Goal: Complete application form

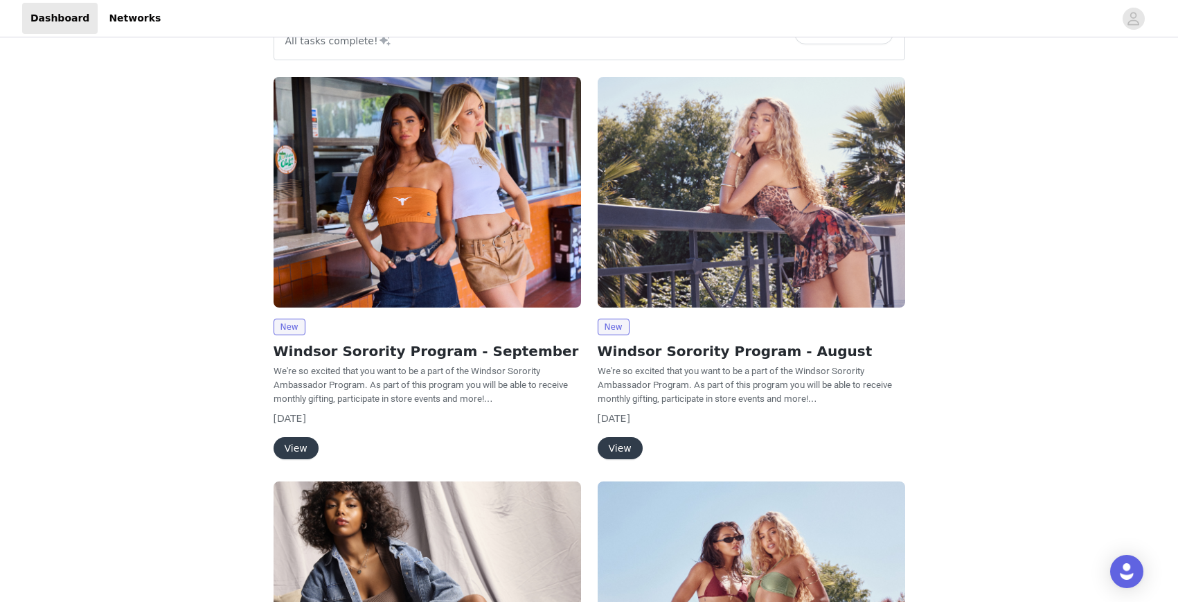
scroll to position [23, 0]
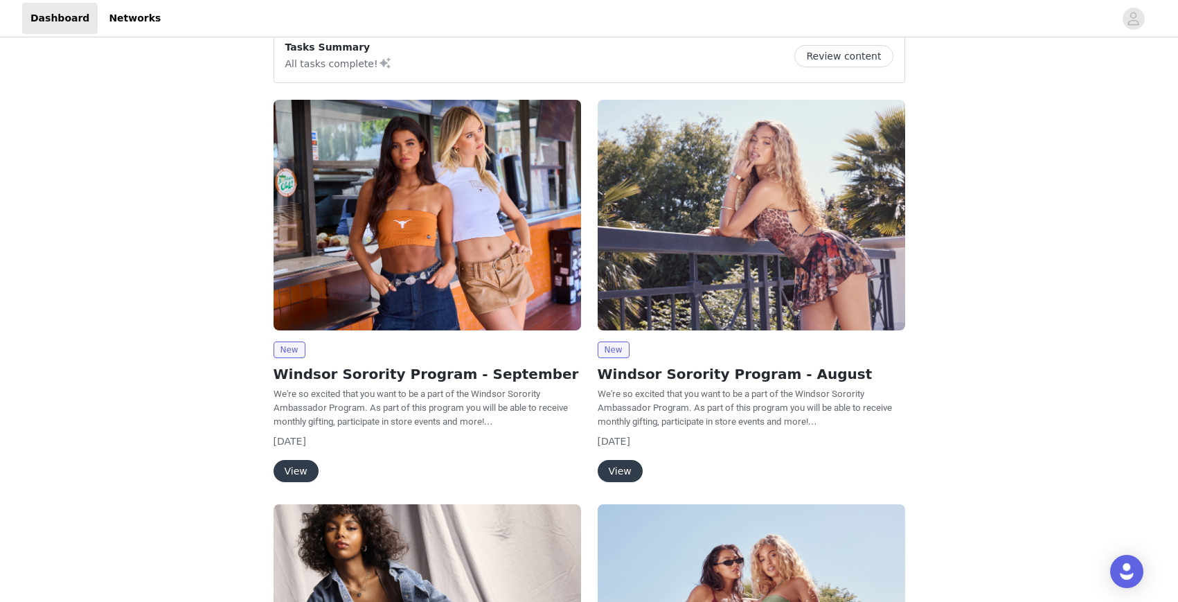
click at [305, 460] on button "View" at bounding box center [296, 471] width 45 height 22
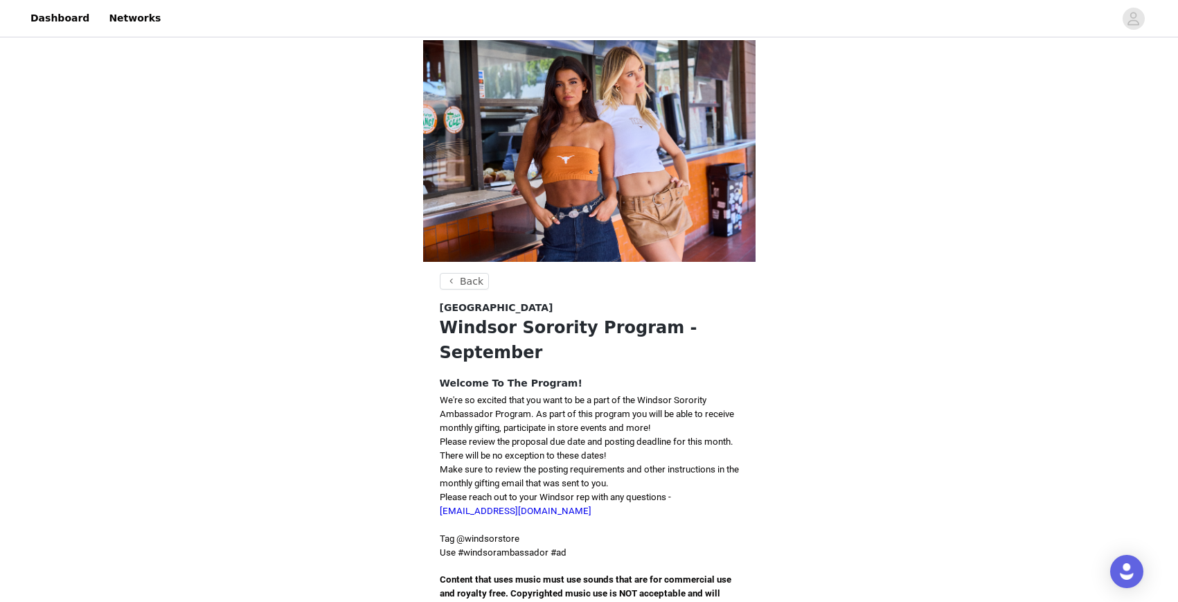
scroll to position [313, 0]
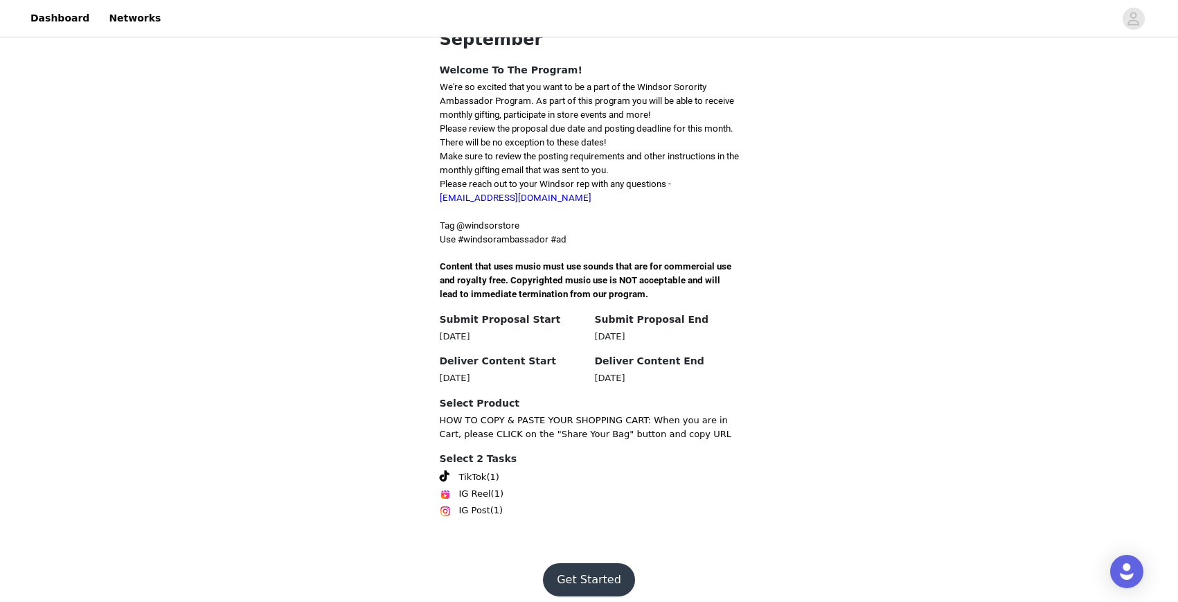
click at [576, 567] on button "Get Started" at bounding box center [589, 579] width 92 height 33
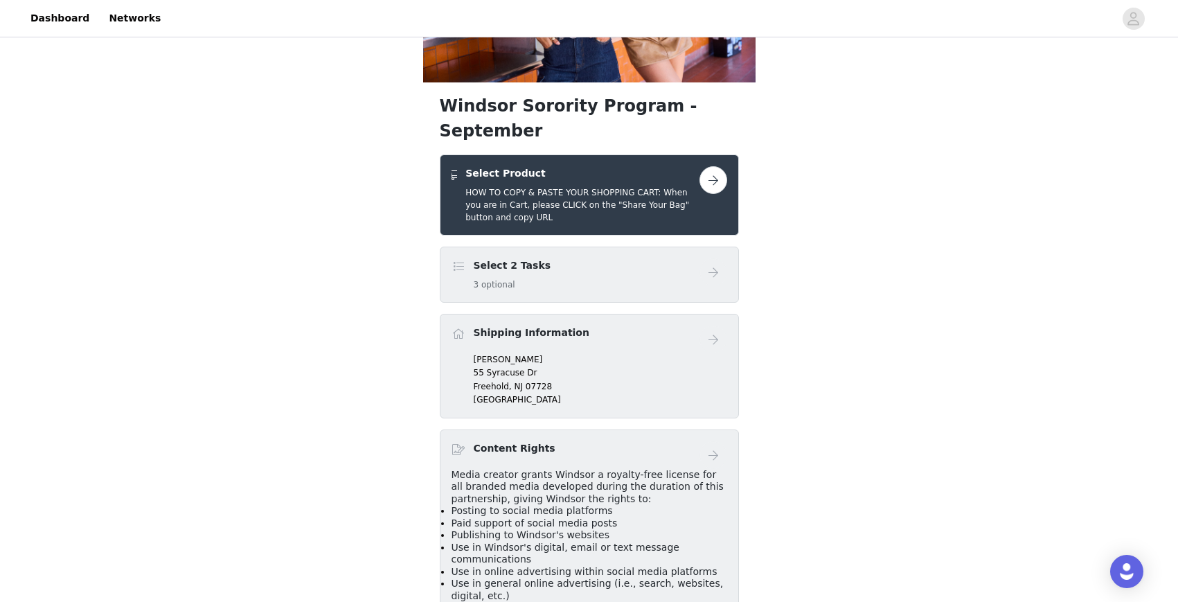
scroll to position [189, 0]
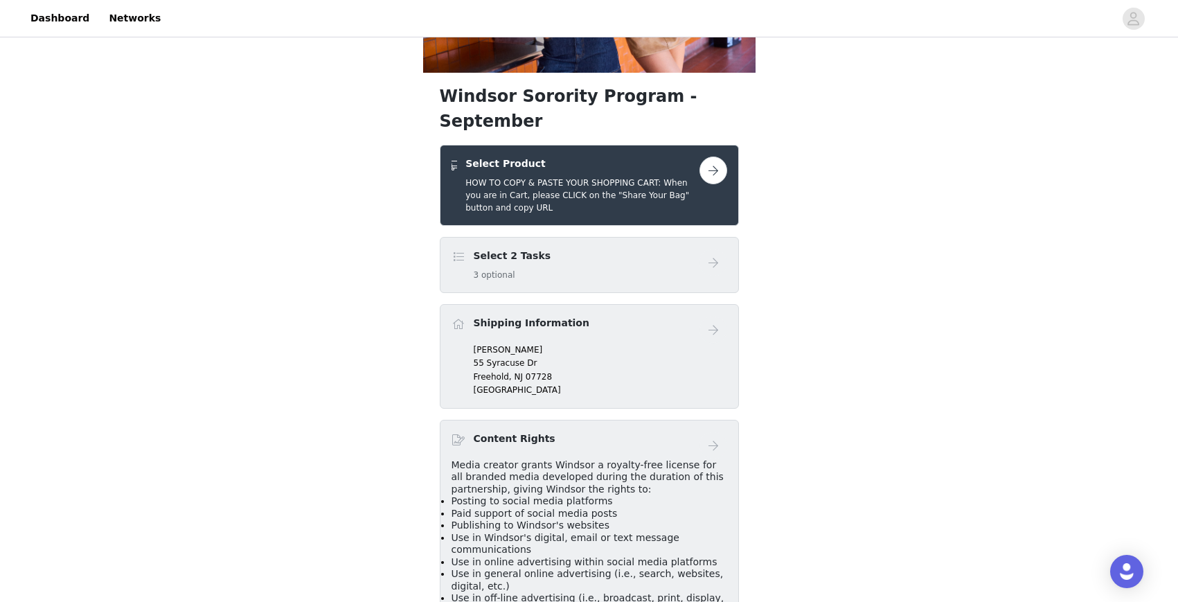
click at [716, 157] on button "button" at bounding box center [714, 171] width 28 height 28
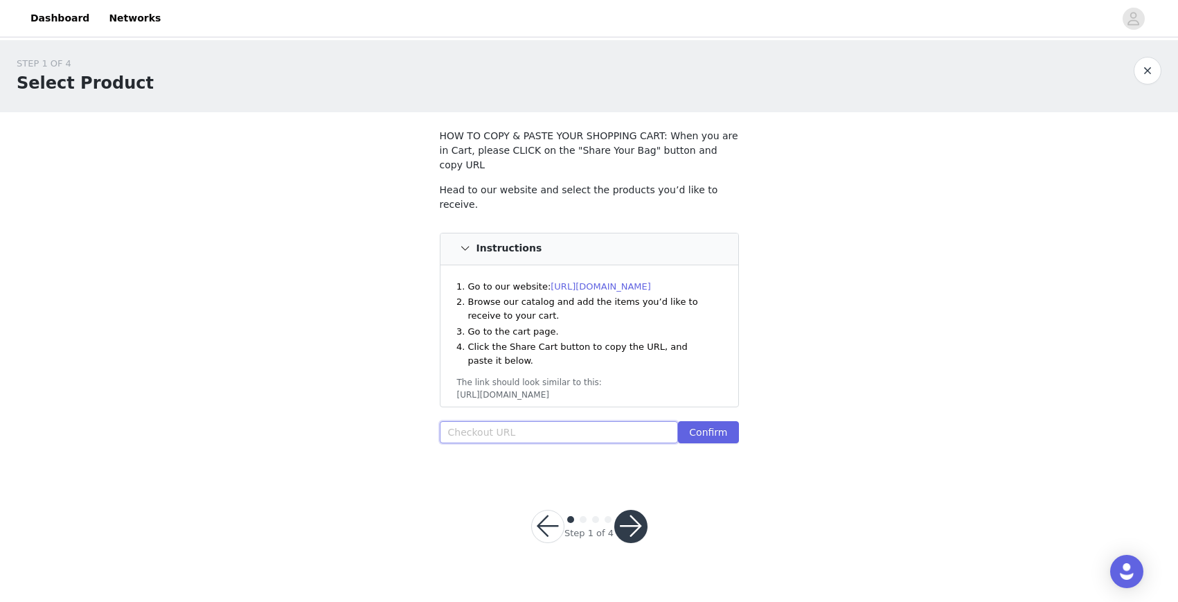
click at [490, 421] on input "text" at bounding box center [559, 432] width 239 height 22
paste input "[URL][DOMAIN_NAME]"
type input "[URL][DOMAIN_NAME]"
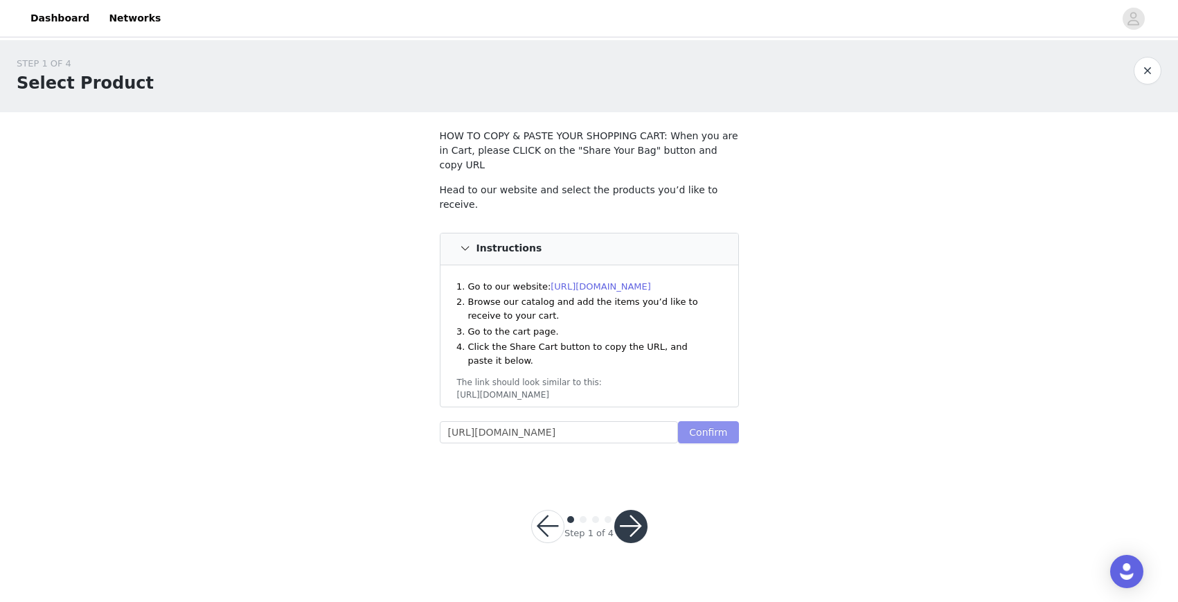
click at [718, 421] on button "Confirm" at bounding box center [708, 432] width 60 height 22
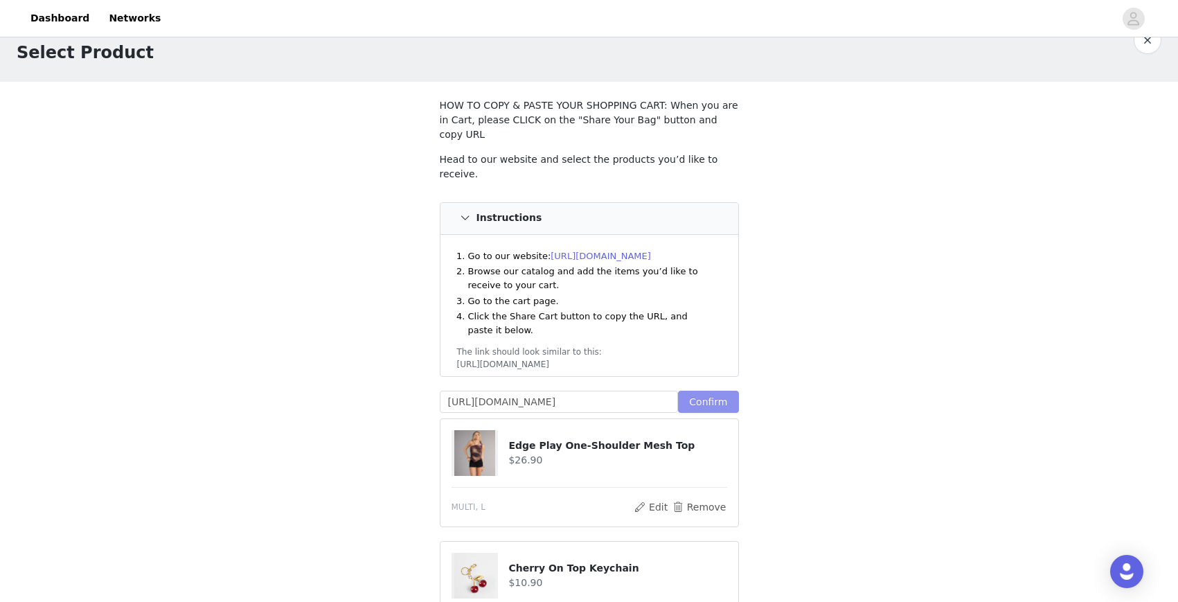
scroll to position [37, 0]
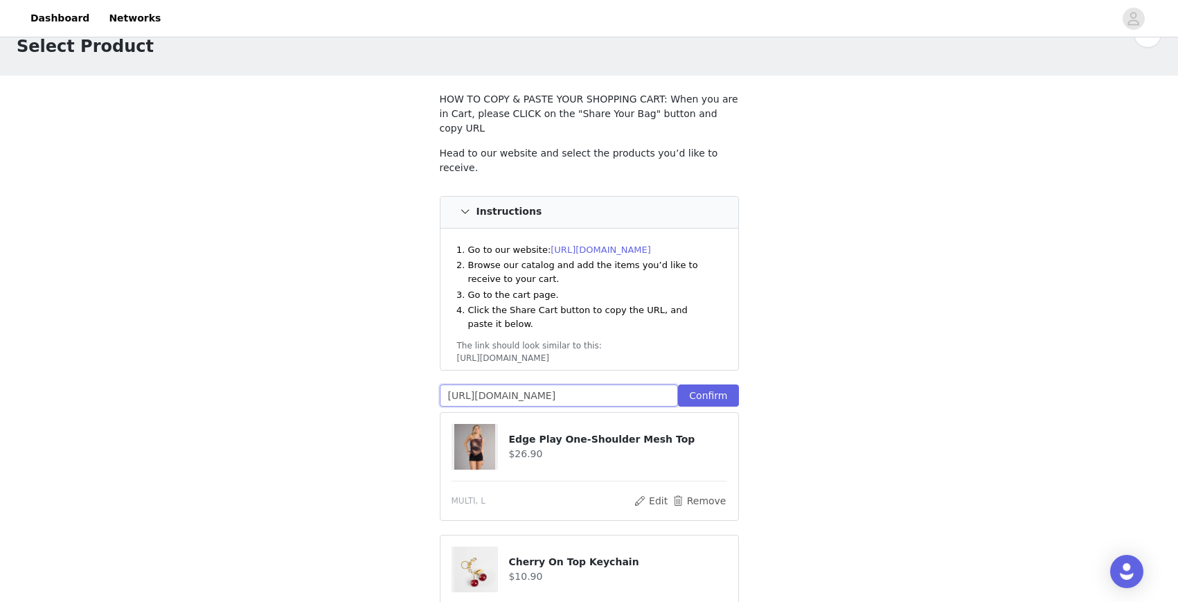
click at [628, 384] on input "[URL][DOMAIN_NAME]" at bounding box center [559, 395] width 239 height 22
paste input "[URL][DOMAIN_NAME]"
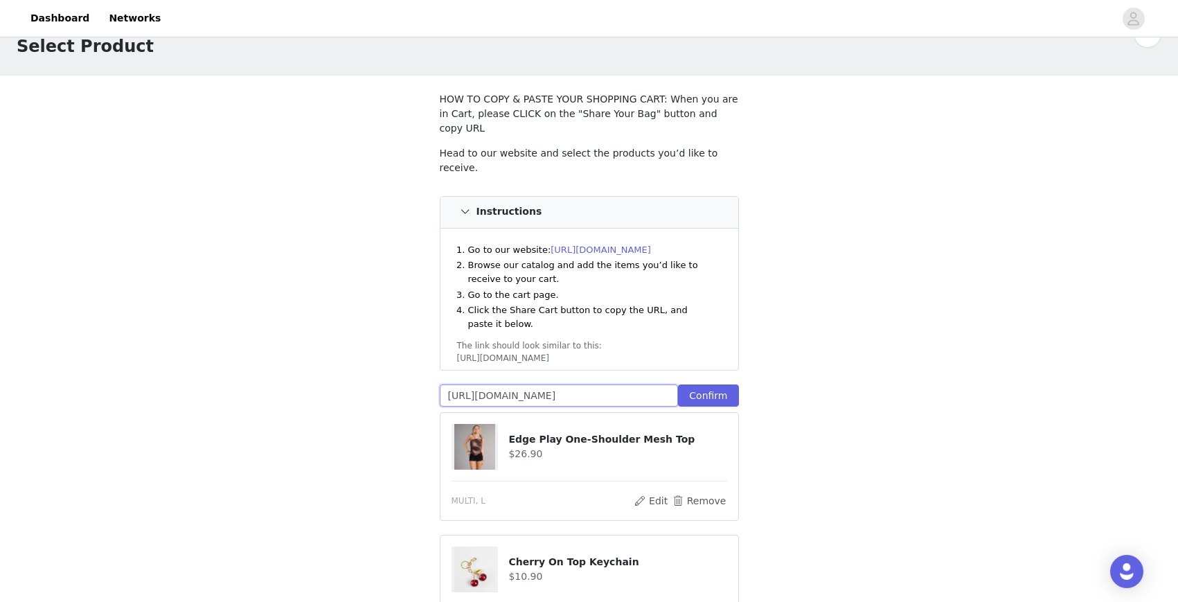
type input "[URL][DOMAIN_NAME]"
click at [715, 384] on button "Confirm" at bounding box center [708, 395] width 60 height 22
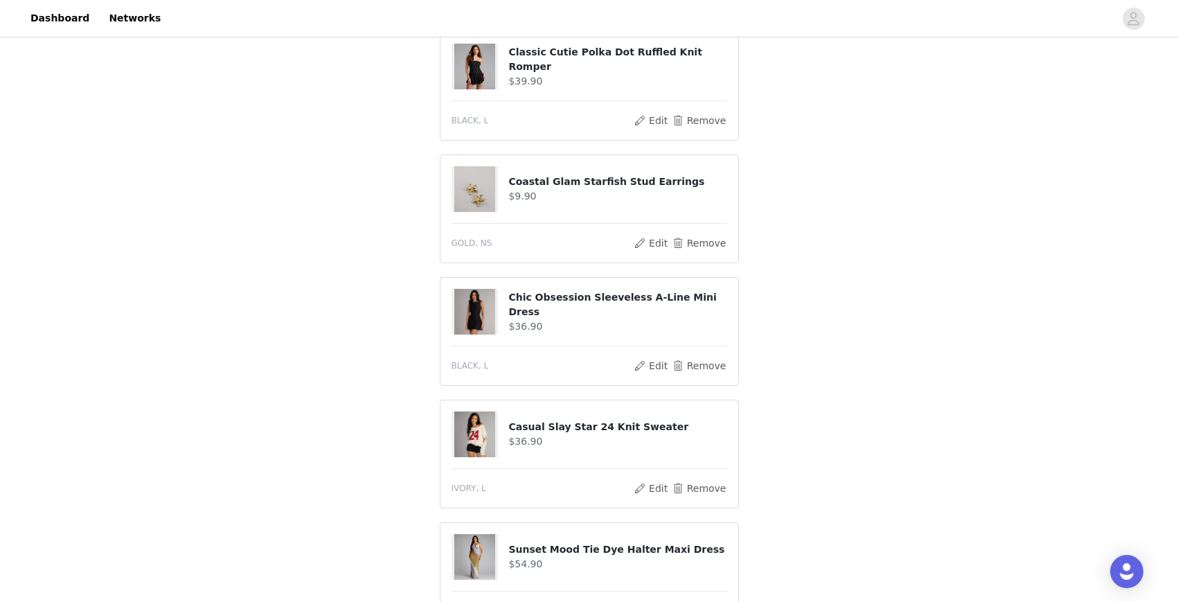
scroll to position [1908, 0]
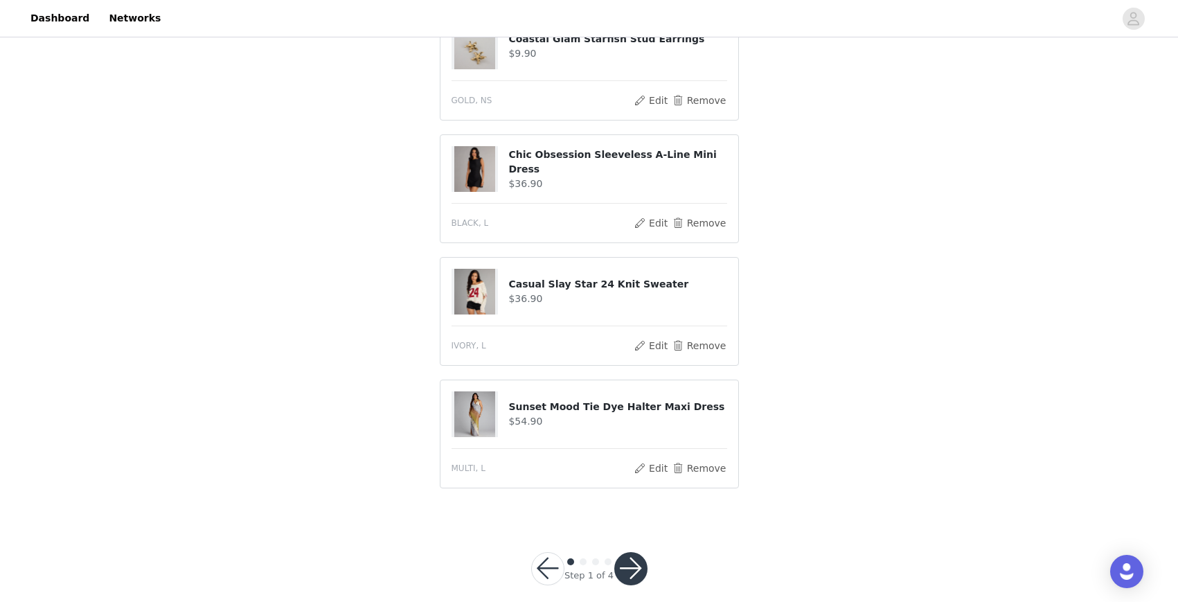
click at [632, 552] on button "button" at bounding box center [630, 568] width 33 height 33
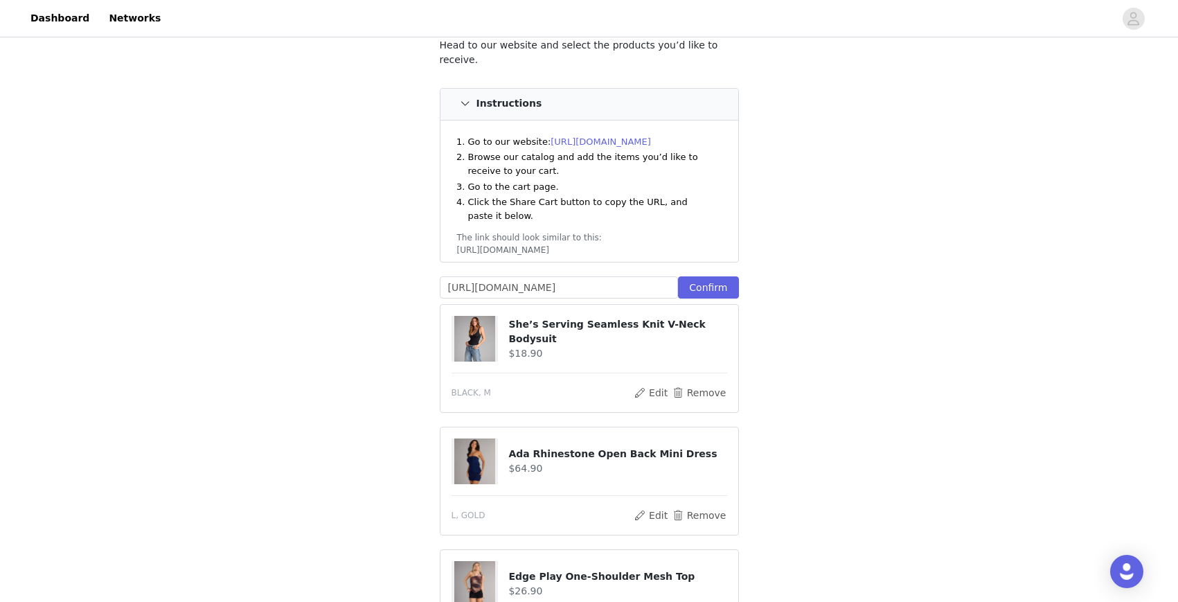
scroll to position [240, 0]
click at [700, 382] on button "Remove" at bounding box center [698, 390] width 55 height 17
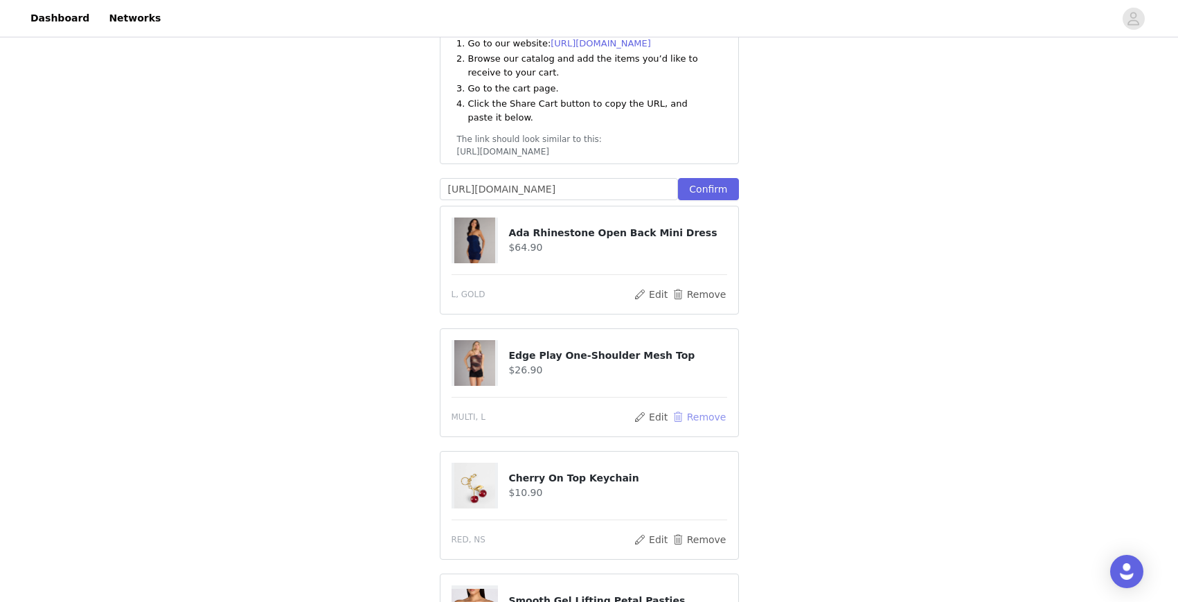
scroll to position [337, 0]
click at [694, 407] on button "Remove" at bounding box center [698, 415] width 55 height 17
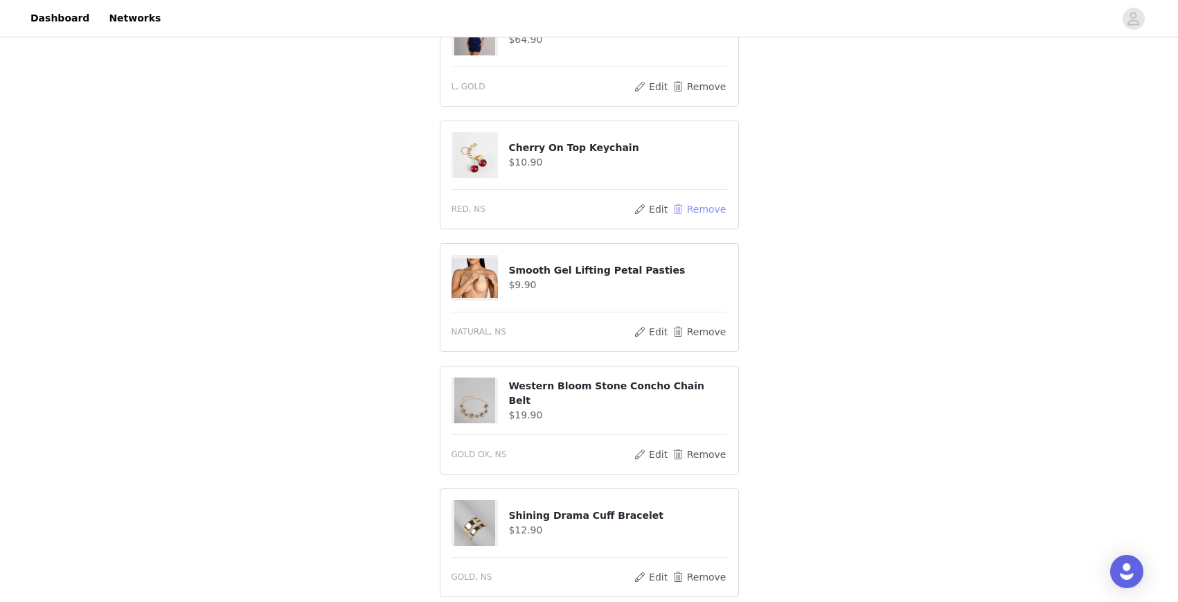
scroll to position [544, 0]
click at [693, 568] on button "Remove" at bounding box center [698, 576] width 55 height 17
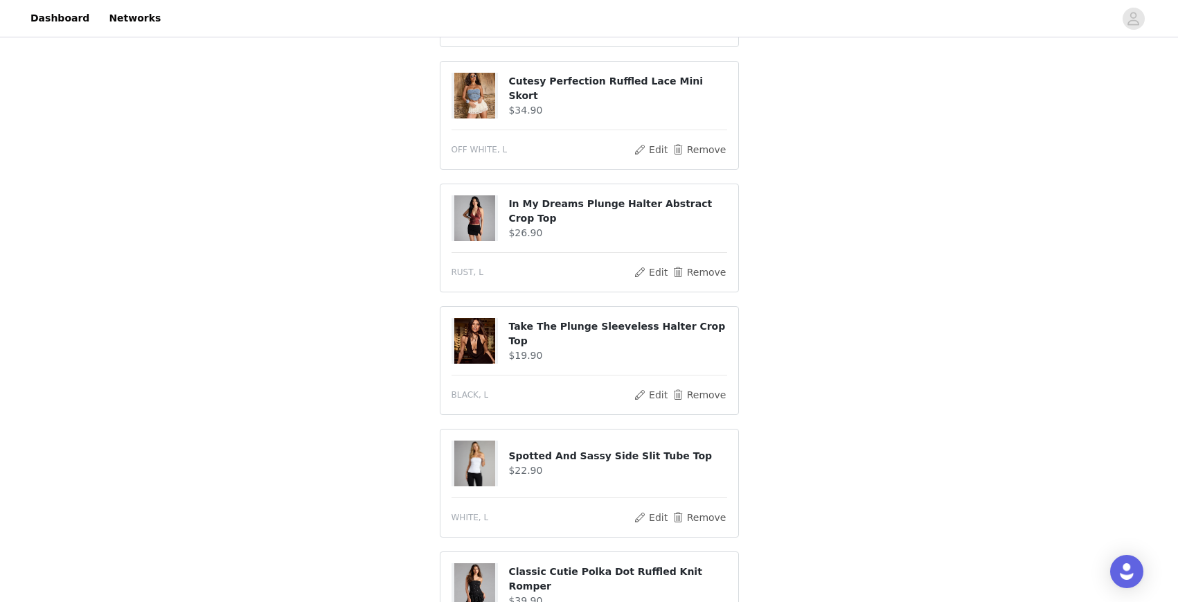
scroll to position [975, 0]
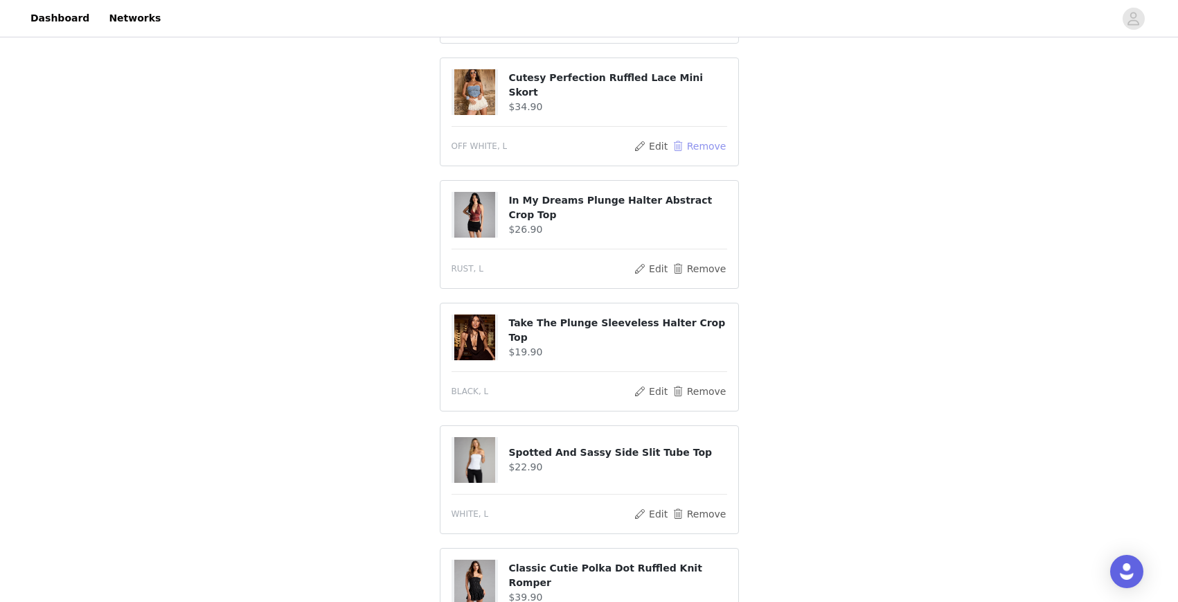
click at [698, 138] on button "Remove" at bounding box center [698, 146] width 55 height 17
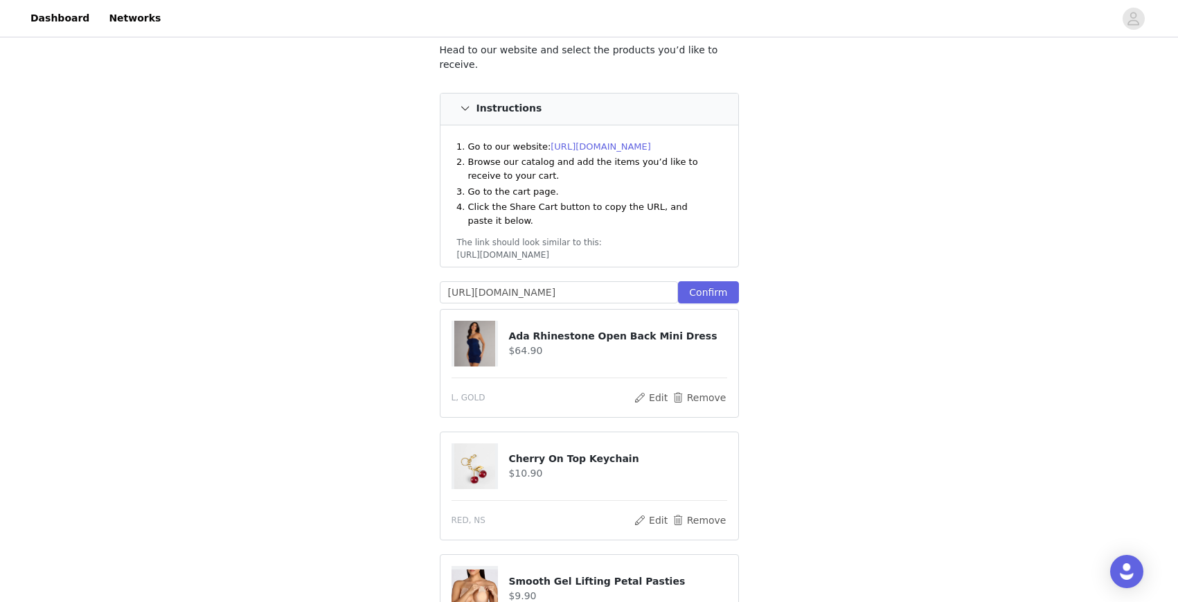
scroll to position [0, 0]
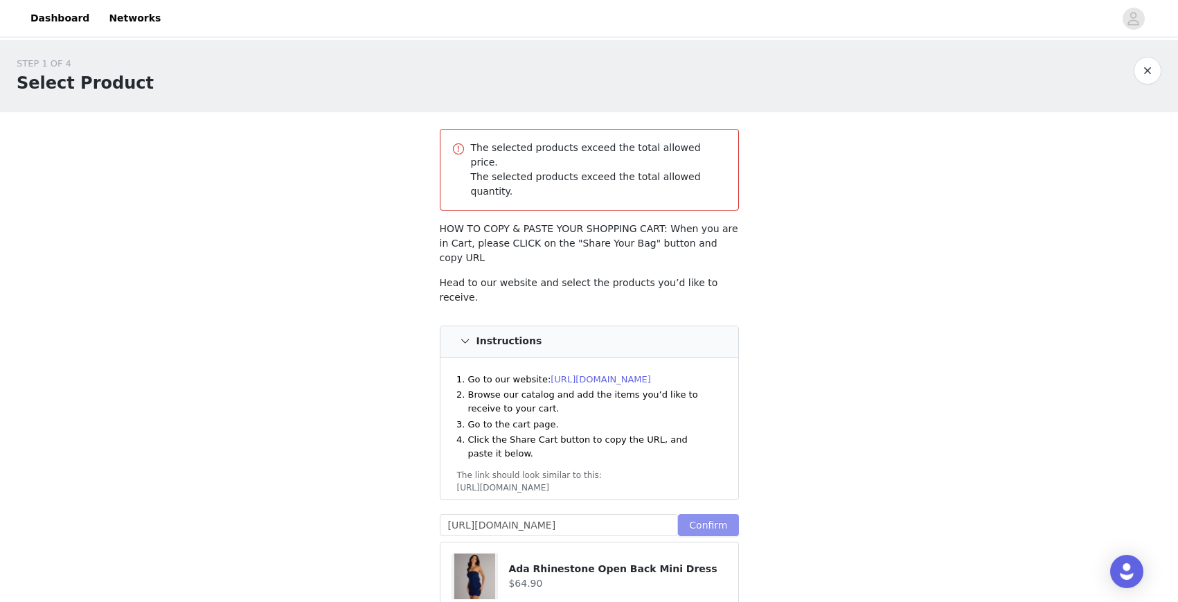
click at [702, 514] on button "Confirm" at bounding box center [708, 525] width 60 height 22
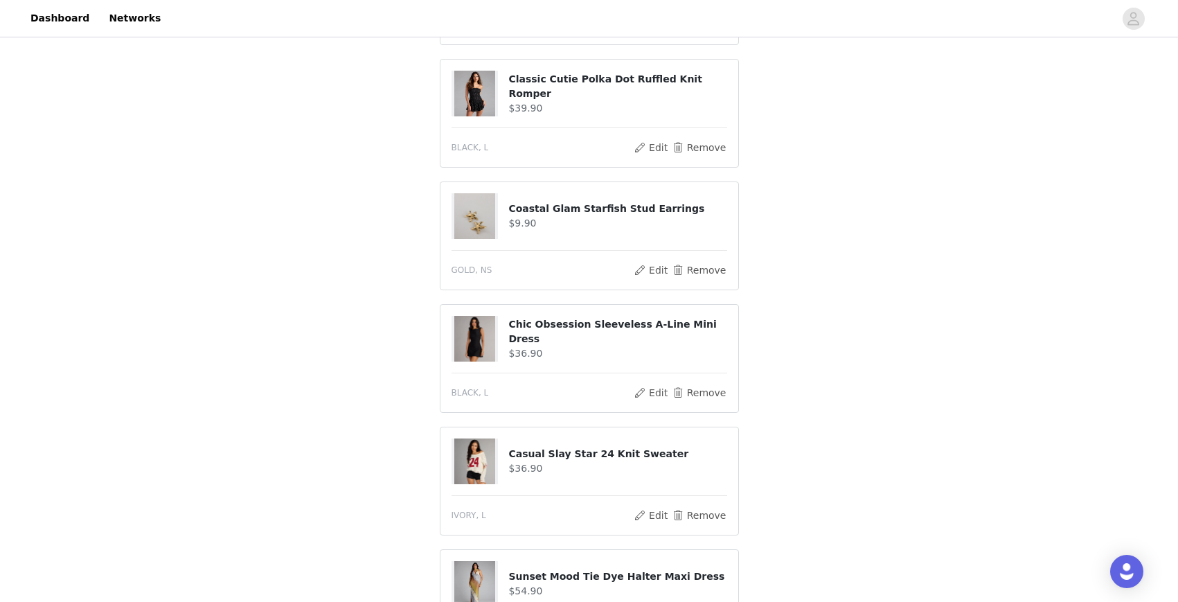
scroll to position [1972, 0]
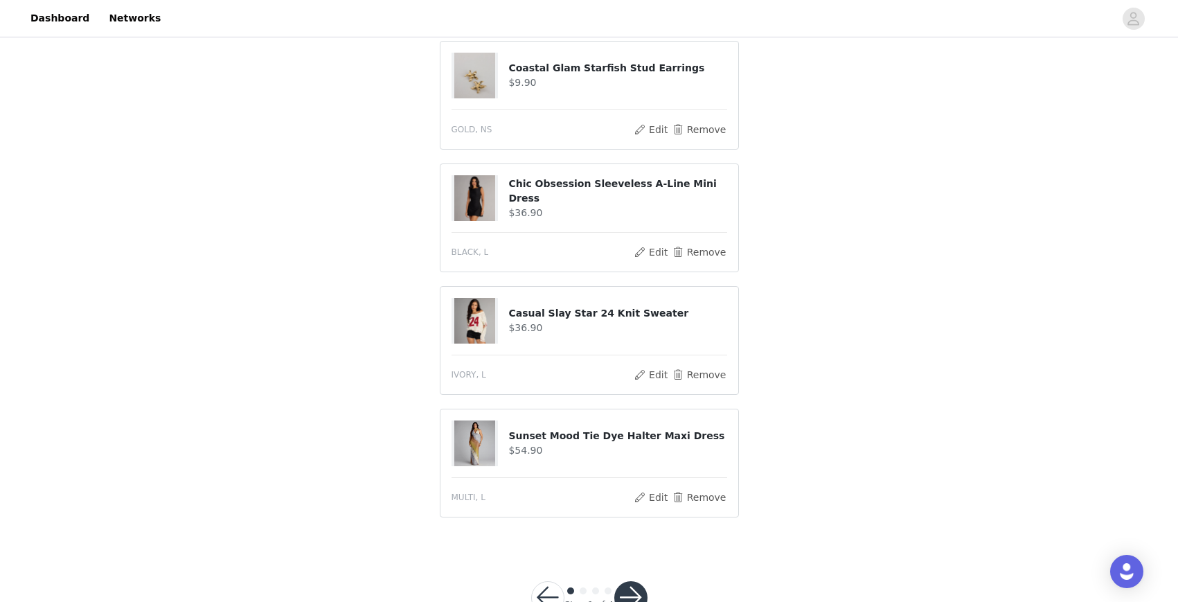
click at [617, 581] on div at bounding box center [630, 597] width 33 height 33
click at [633, 581] on button "button" at bounding box center [630, 597] width 33 height 33
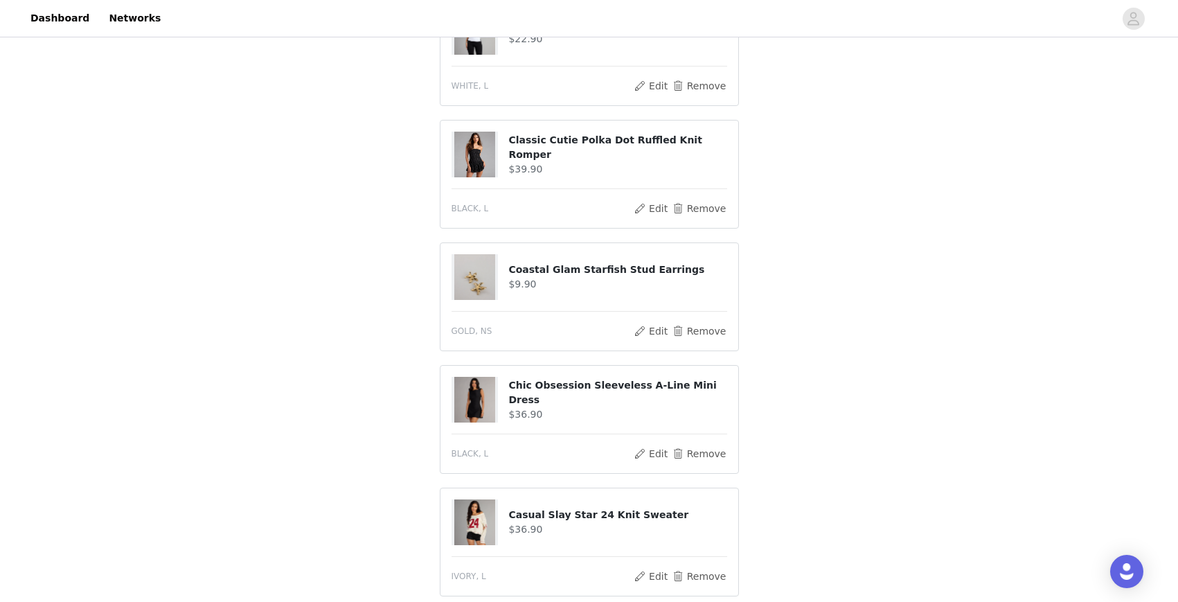
scroll to position [1772, 0]
click at [706, 321] on button "Remove" at bounding box center [698, 329] width 55 height 17
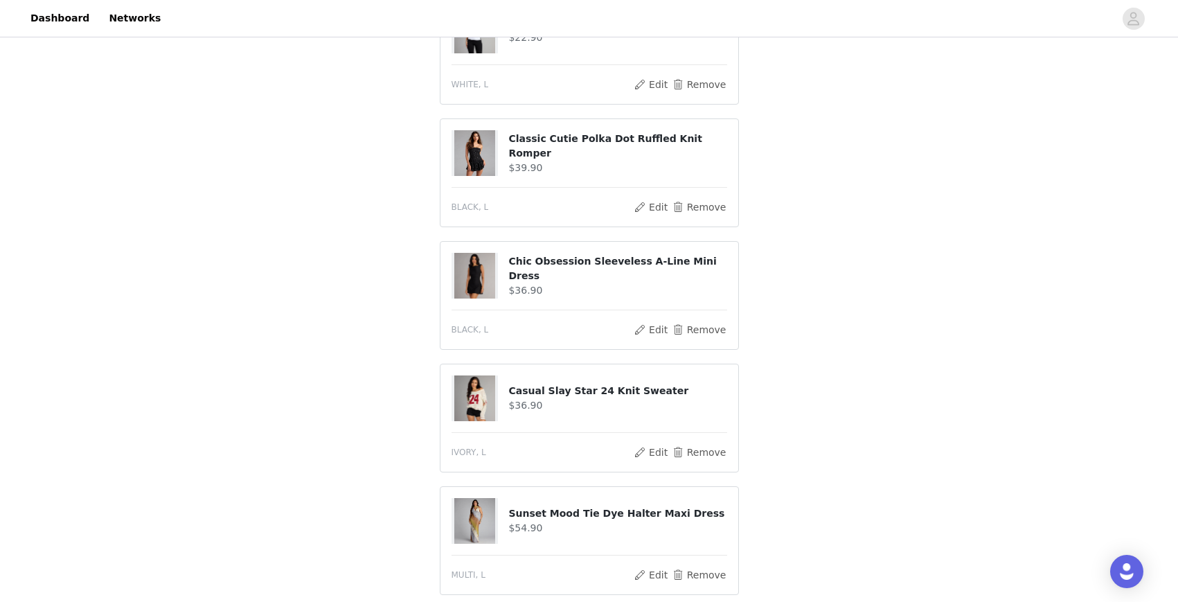
scroll to position [1849, 0]
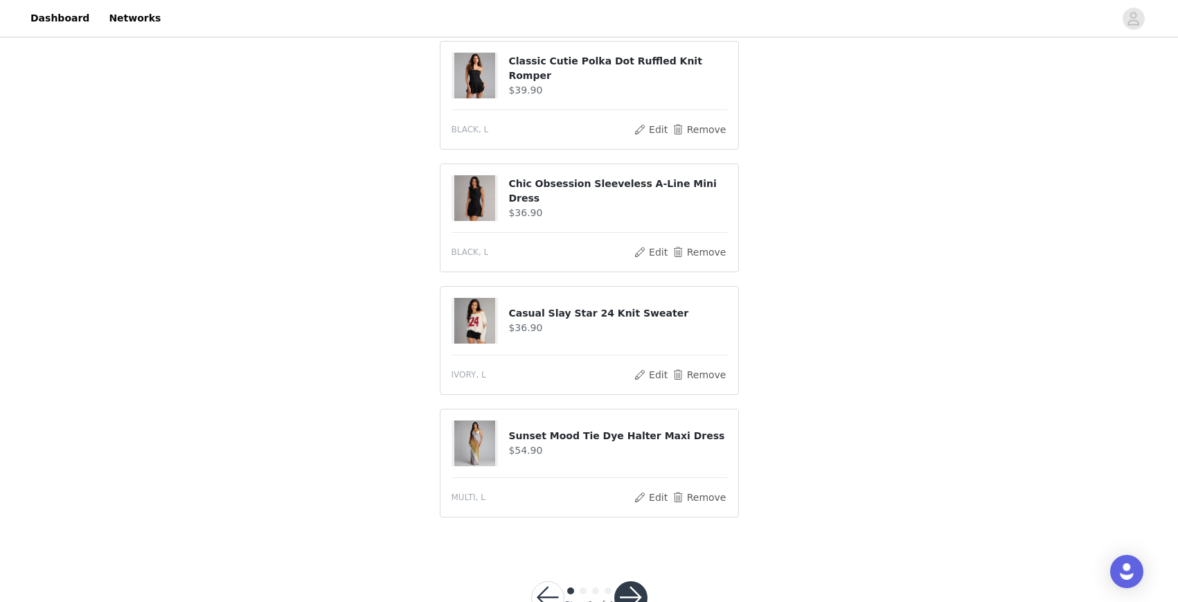
click at [623, 581] on button "button" at bounding box center [630, 597] width 33 height 33
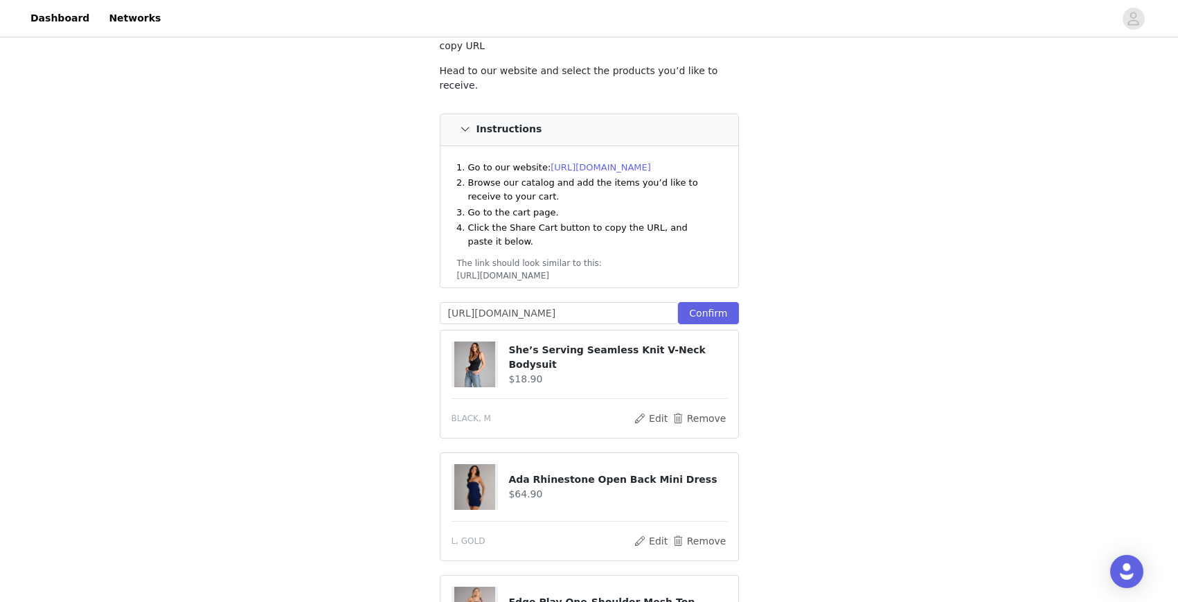
scroll to position [0, 0]
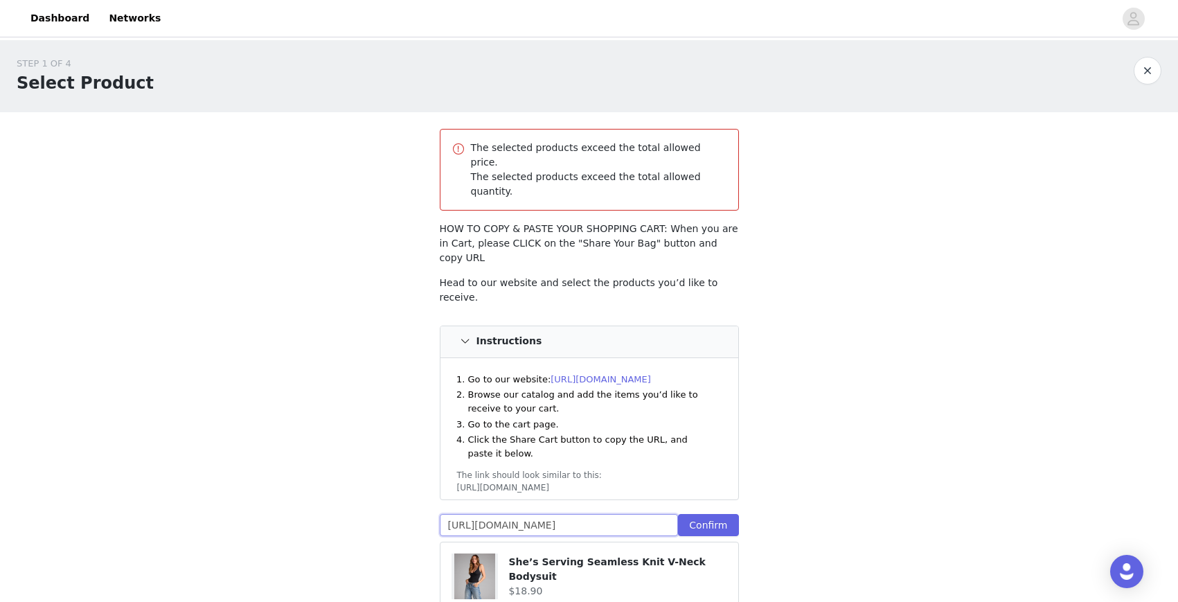
click at [662, 514] on input "[URL][DOMAIN_NAME]" at bounding box center [559, 525] width 239 height 22
click at [661, 514] on input "[URL][DOMAIN_NAME]" at bounding box center [559, 525] width 239 height 22
paste input "[URL][DOMAIN_NAME]"
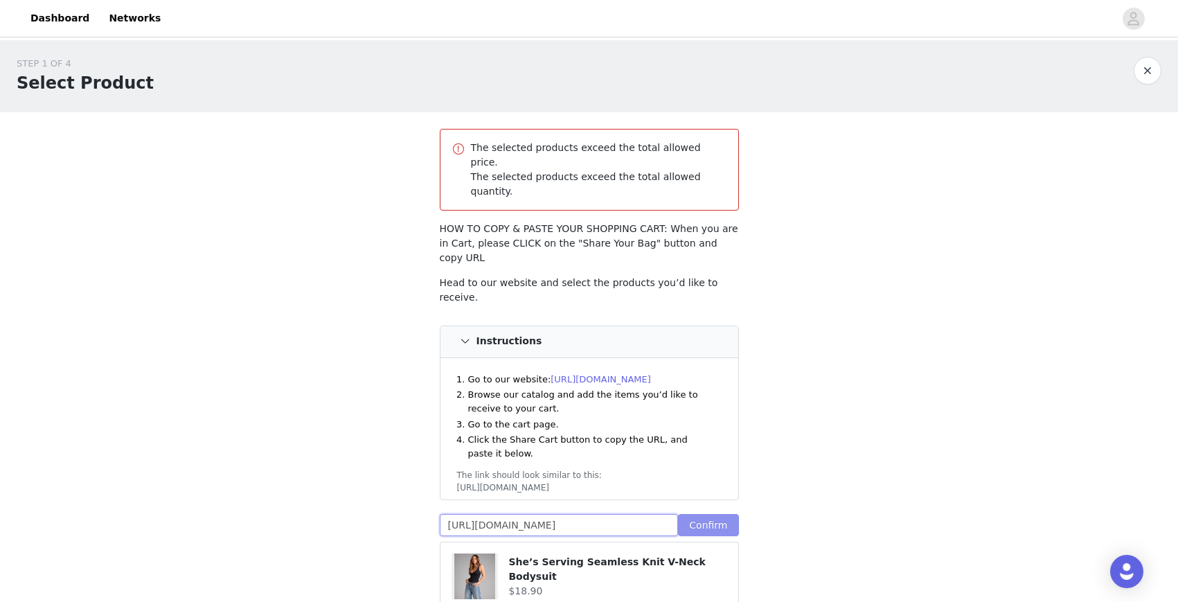
type input "[URL][DOMAIN_NAME]"
click at [722, 514] on button "Confirm" at bounding box center [708, 525] width 60 height 22
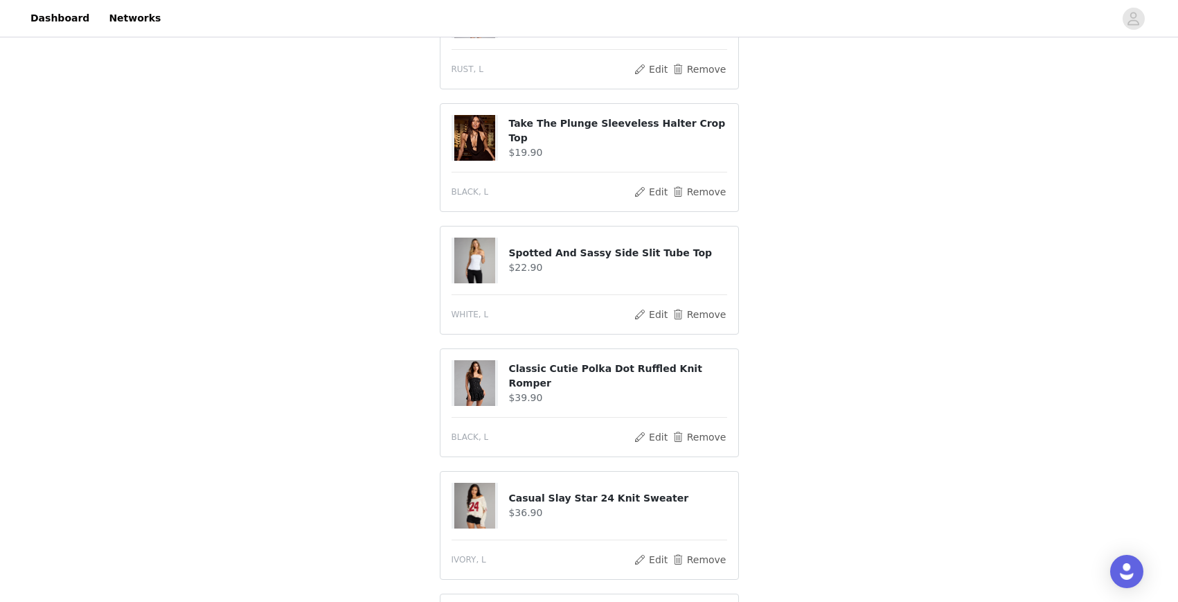
scroll to position [1236, 0]
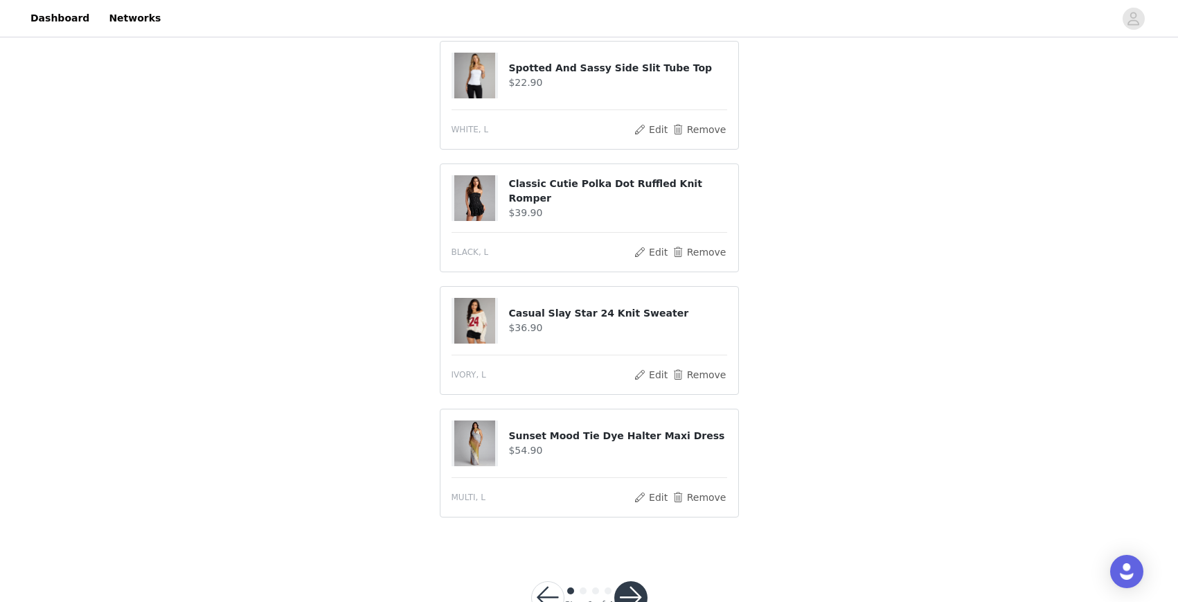
click at [629, 581] on button "button" at bounding box center [630, 597] width 33 height 33
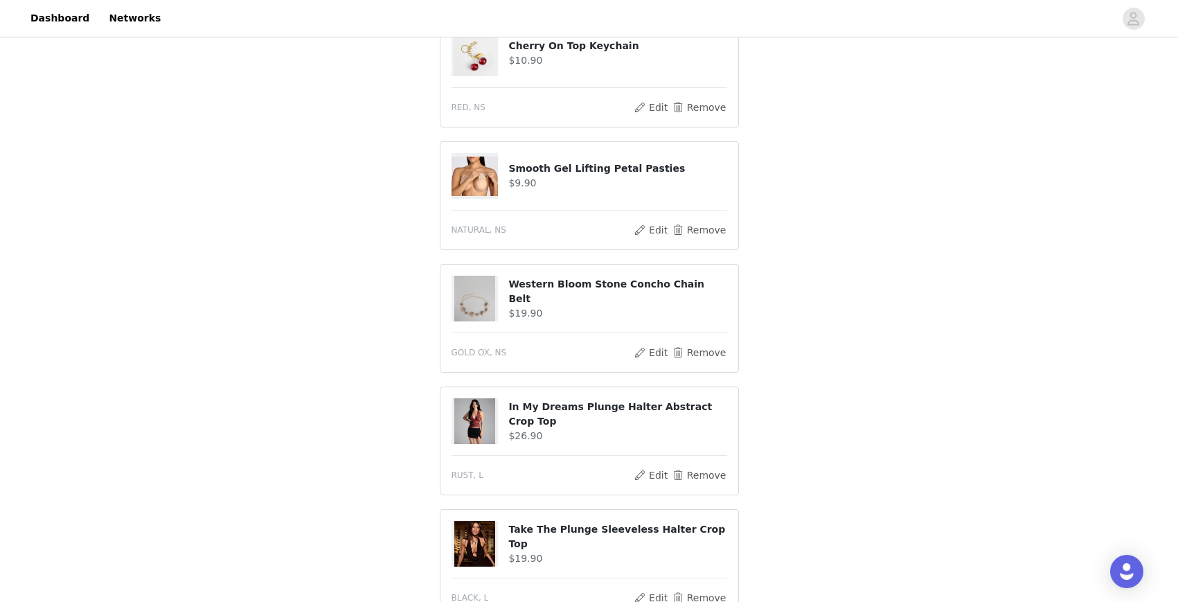
scroll to position [617, 0]
click at [692, 344] on button "Remove" at bounding box center [698, 352] width 55 height 17
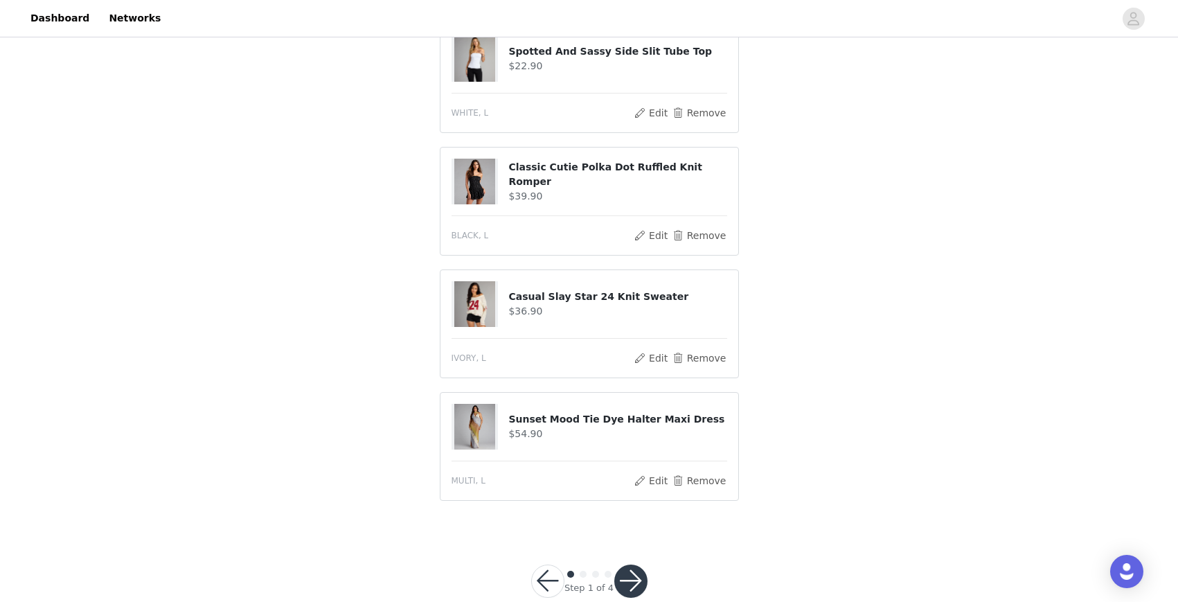
scroll to position [0, 0]
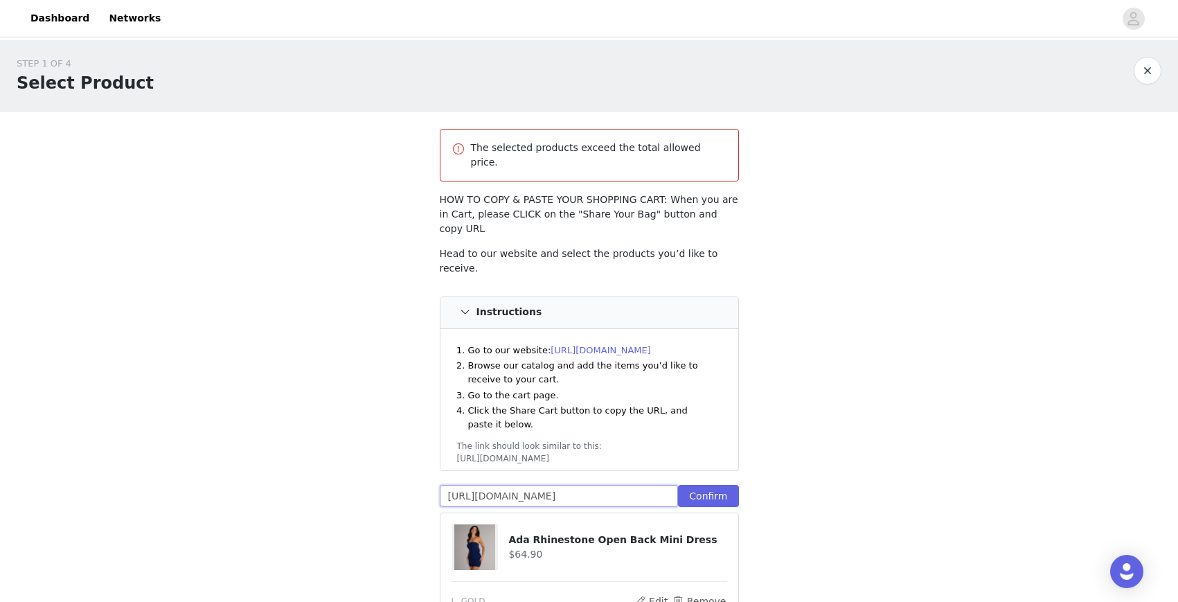
click at [613, 485] on input "[URL][DOMAIN_NAME]" at bounding box center [559, 496] width 239 height 22
paste input "[URL][DOMAIN_NAME]"
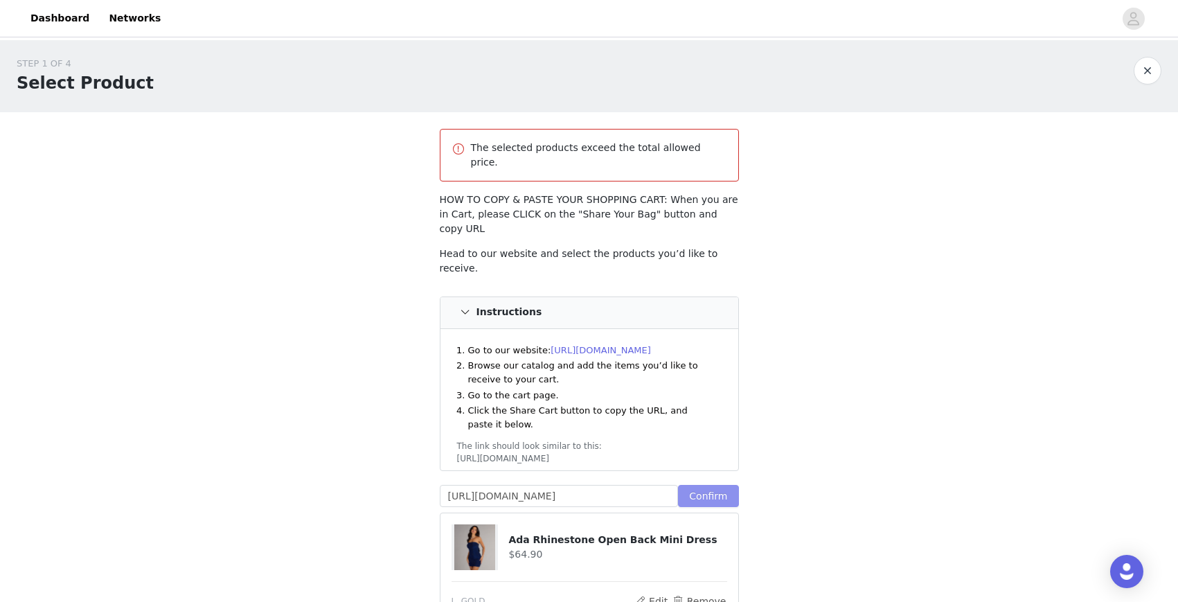
click at [725, 485] on button "Confirm" at bounding box center [708, 496] width 60 height 22
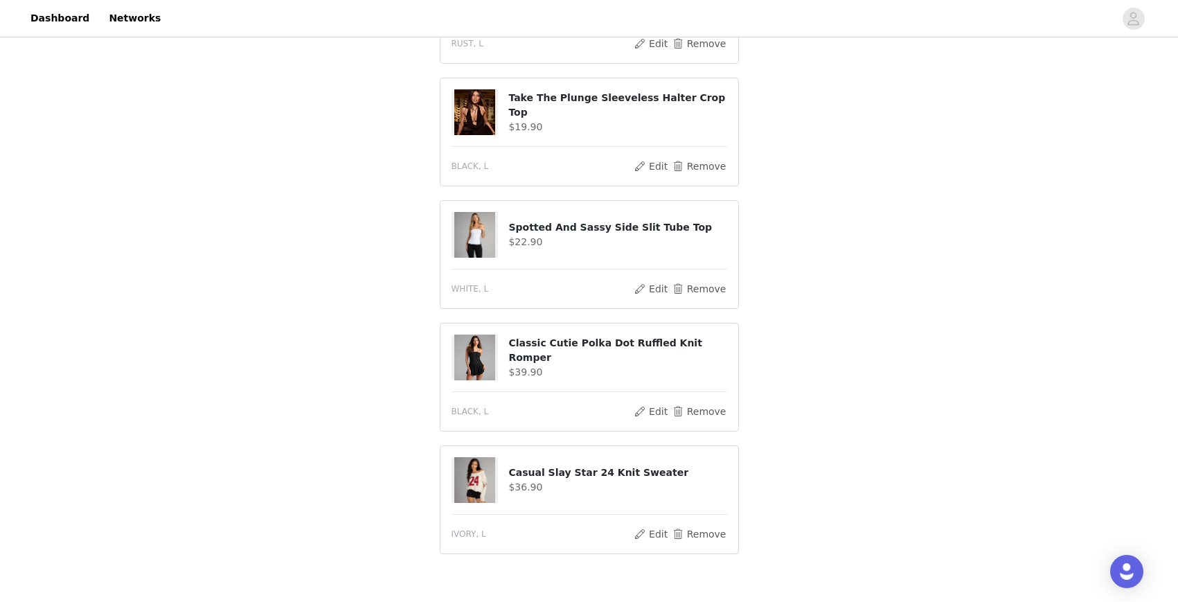
scroll to position [979, 0]
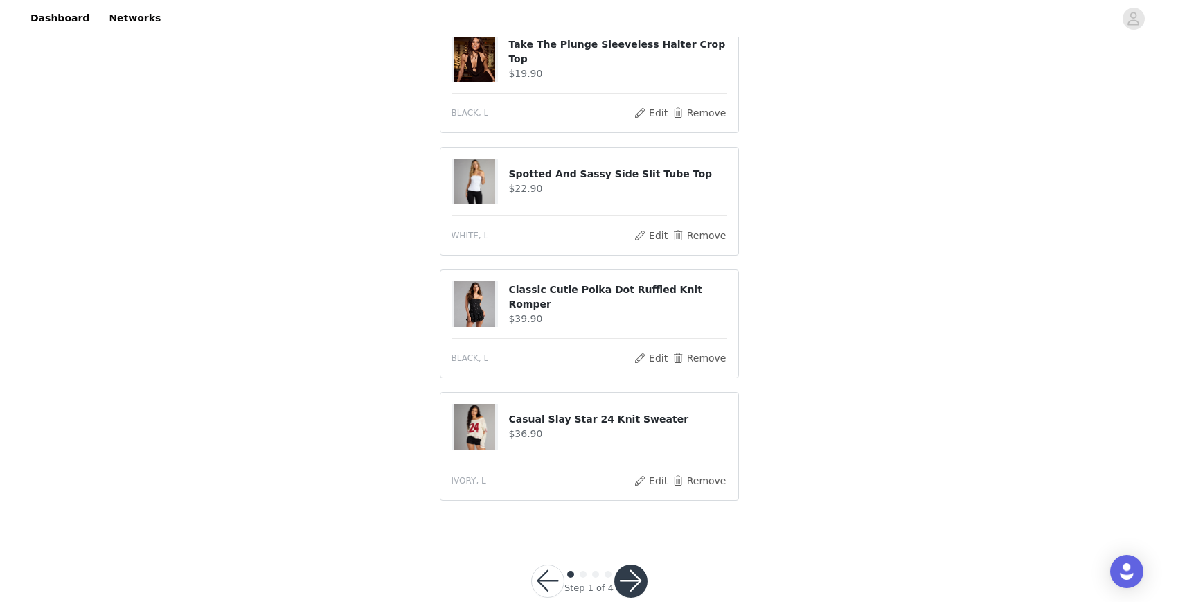
click at [625, 565] on button "button" at bounding box center [630, 581] width 33 height 33
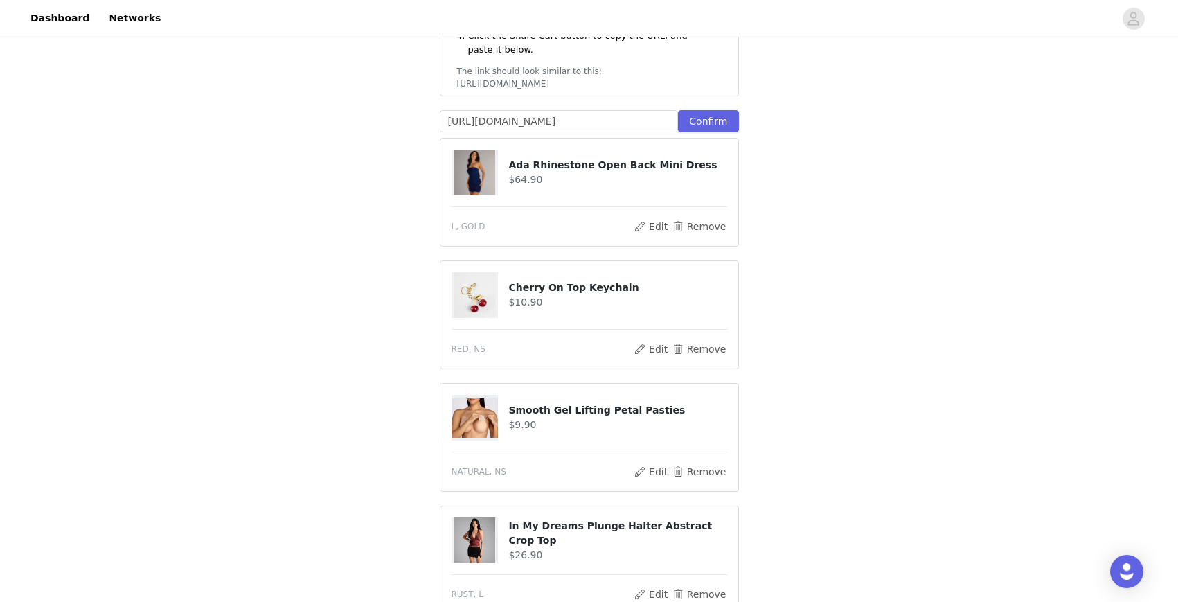
scroll to position [369, 0]
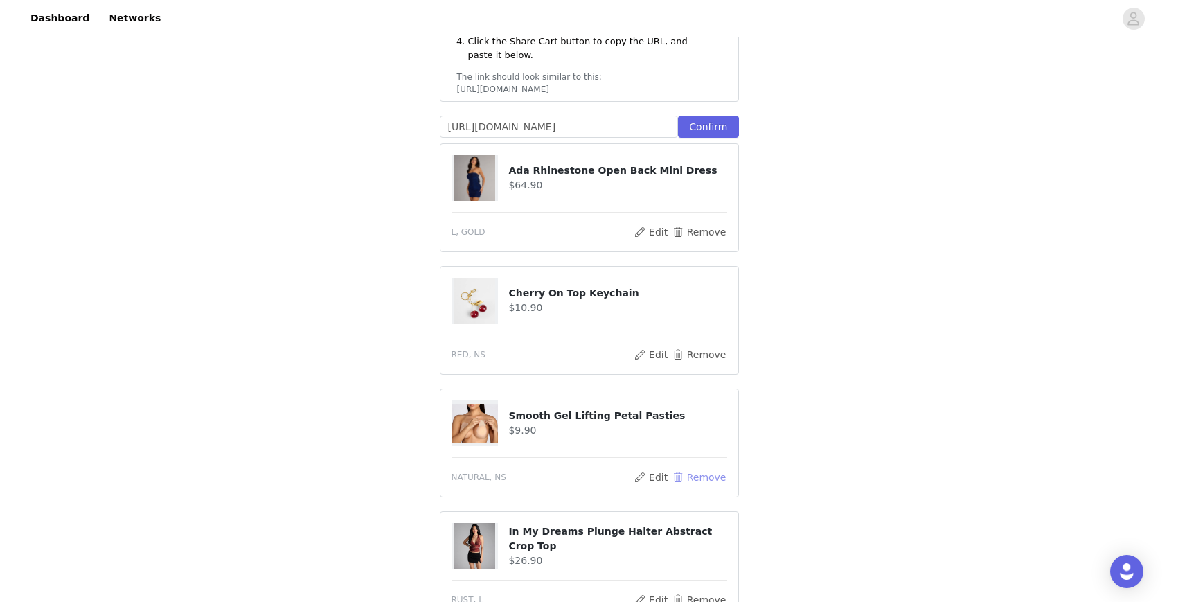
click at [701, 469] on button "Remove" at bounding box center [698, 477] width 55 height 17
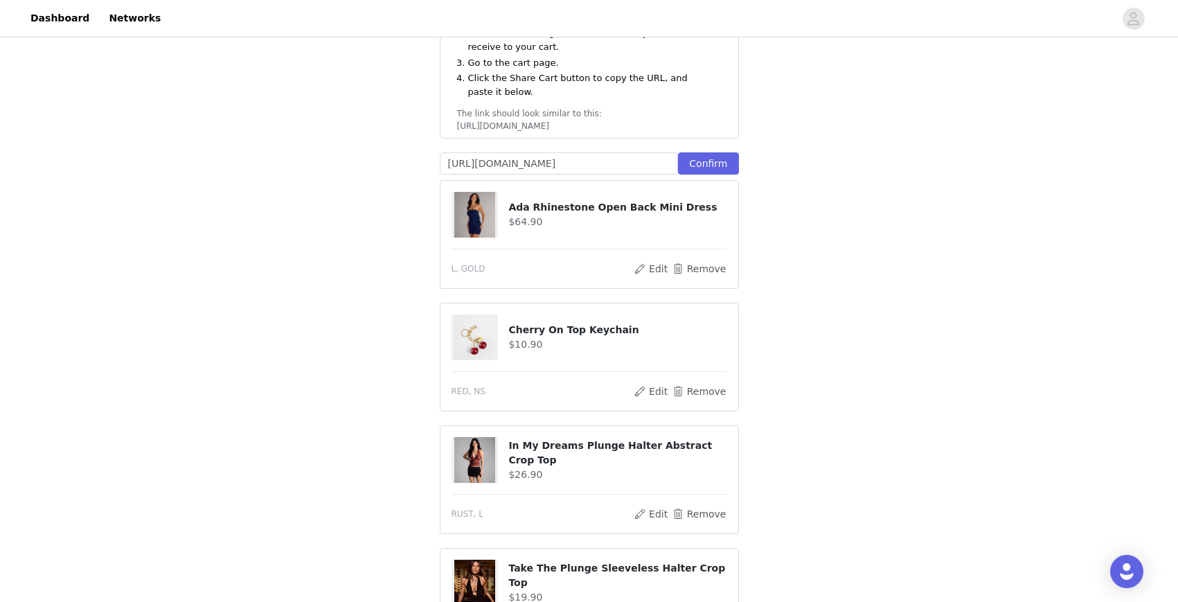
scroll to position [0, 0]
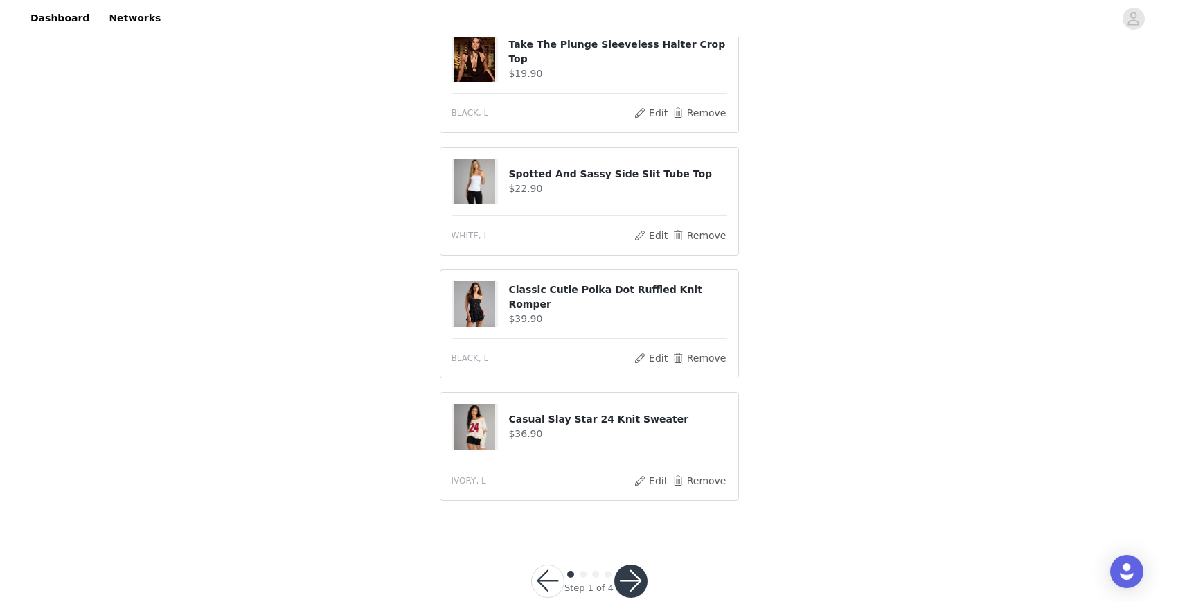
click at [632, 565] on button "button" at bounding box center [630, 581] width 33 height 33
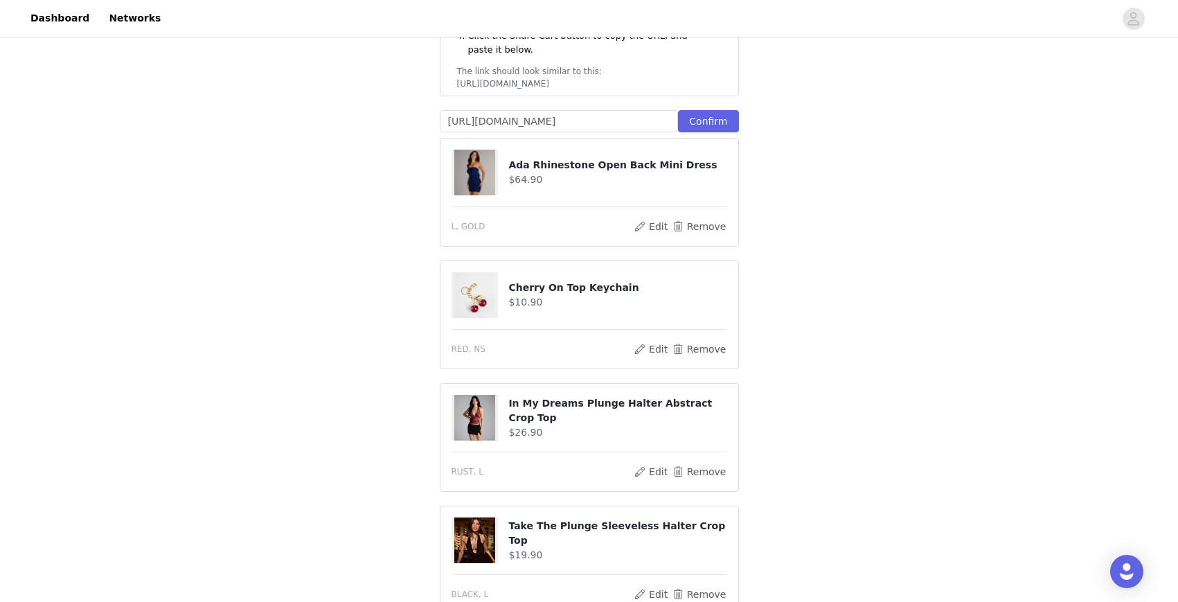
scroll to position [415, 0]
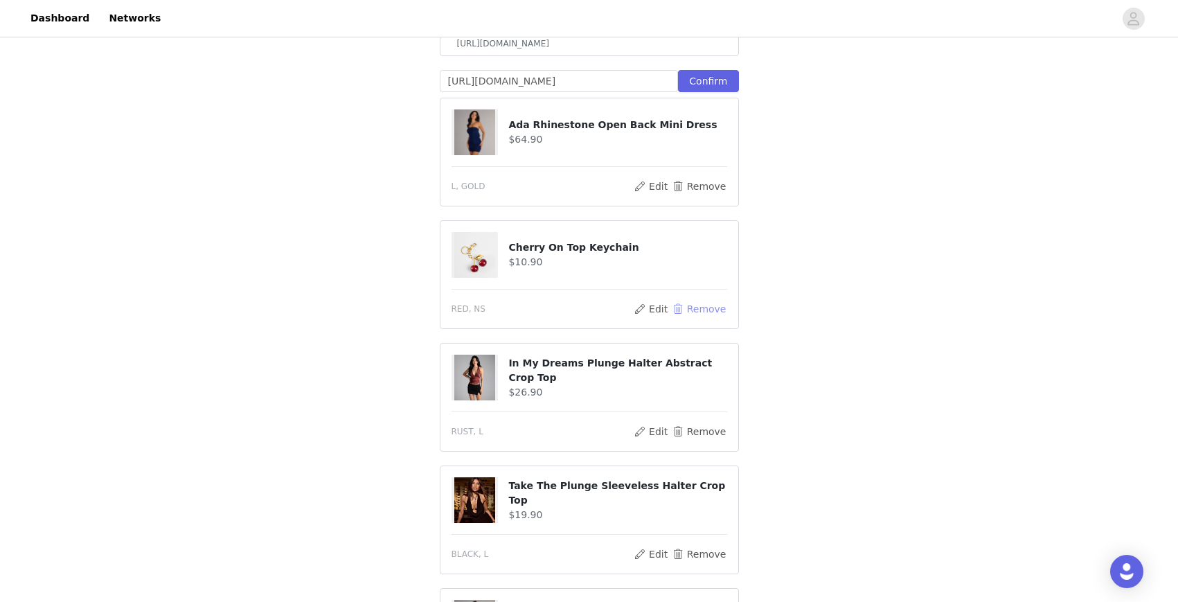
click at [707, 301] on button "Remove" at bounding box center [698, 309] width 55 height 17
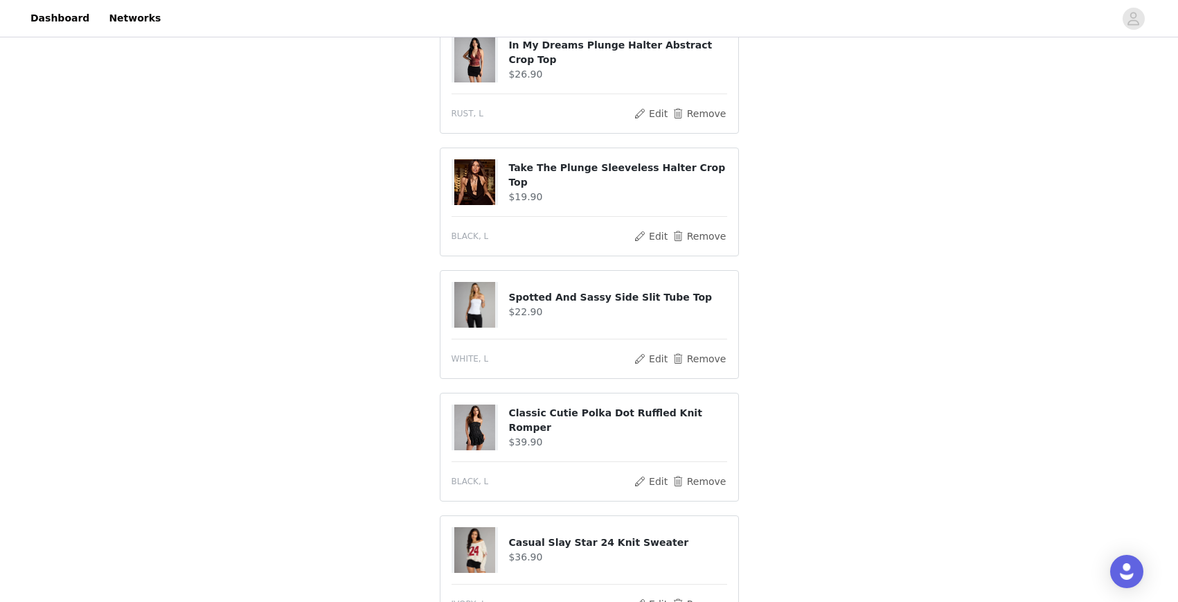
scroll to position [734, 0]
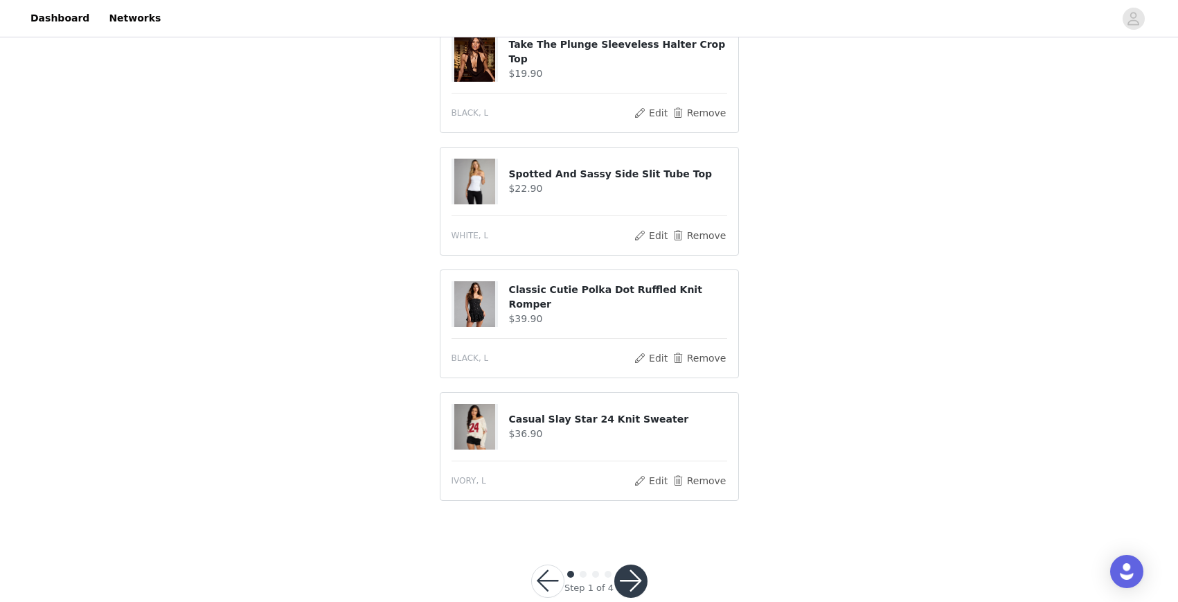
click at [625, 565] on button "button" at bounding box center [630, 581] width 33 height 33
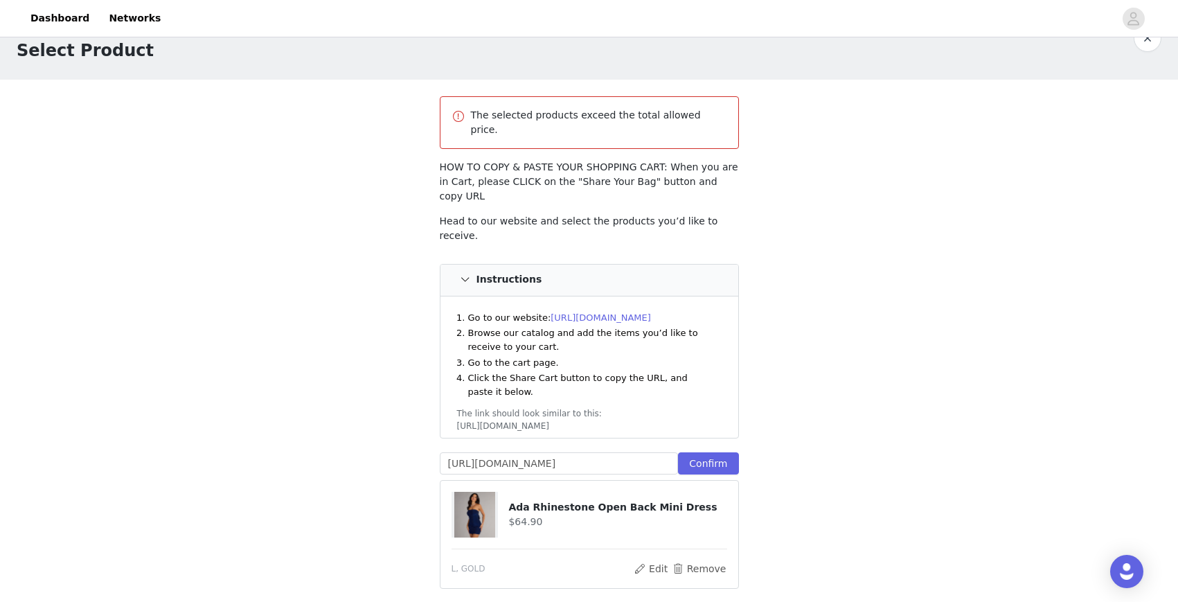
scroll to position [0, 0]
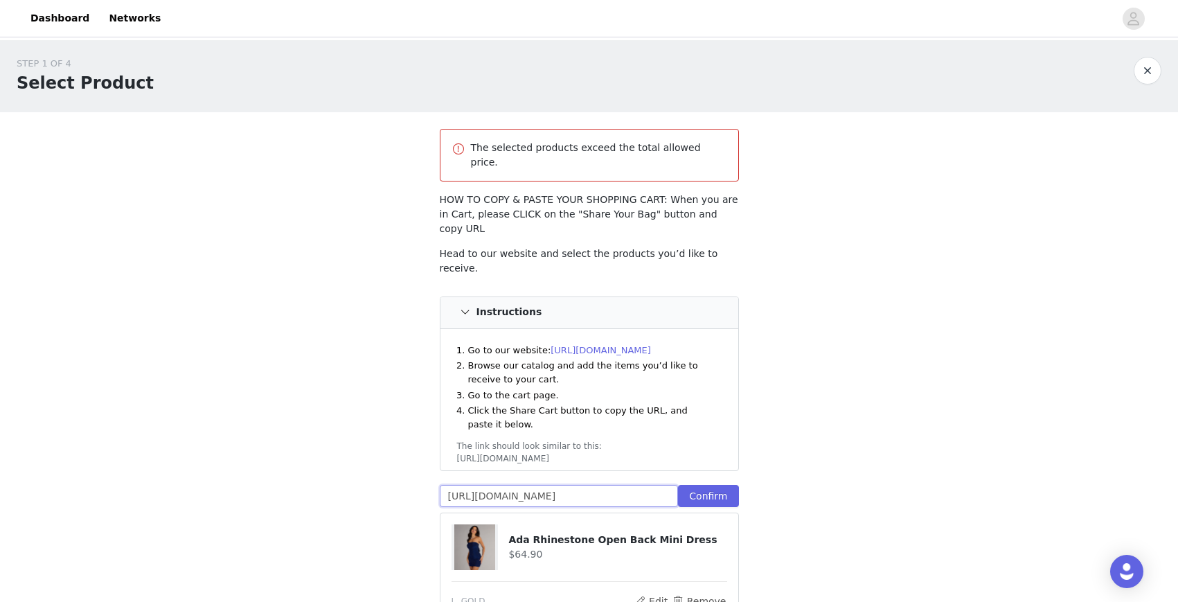
click at [534, 485] on input "[URL][DOMAIN_NAME]" at bounding box center [559, 496] width 239 height 22
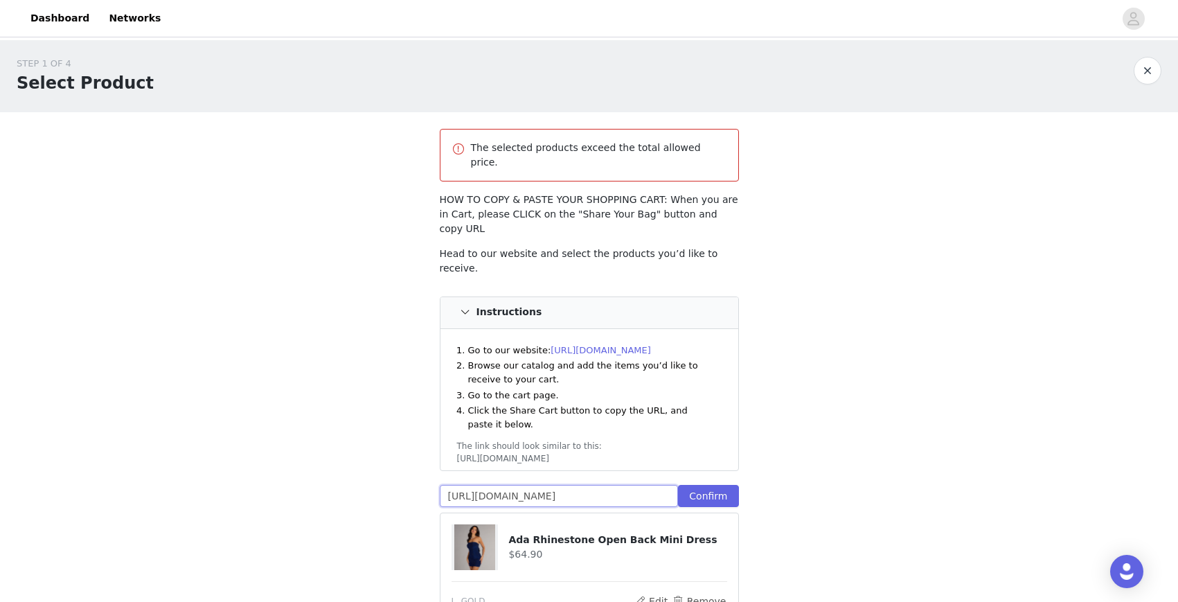
paste input "text"
click at [704, 485] on button "Confirm" at bounding box center [708, 496] width 60 height 22
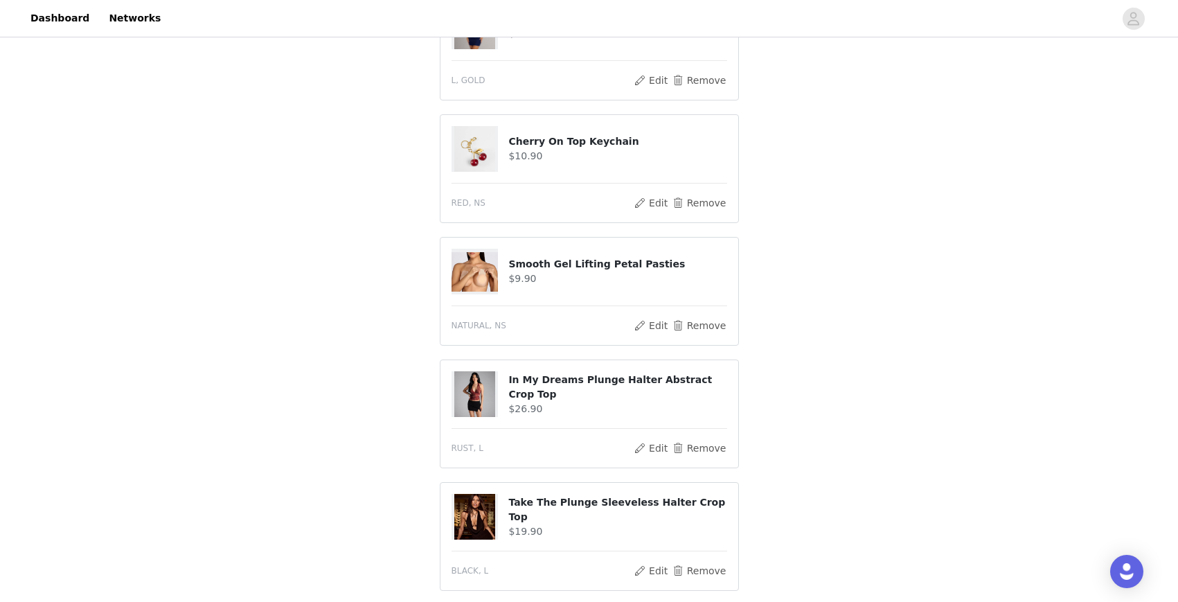
scroll to position [856, 0]
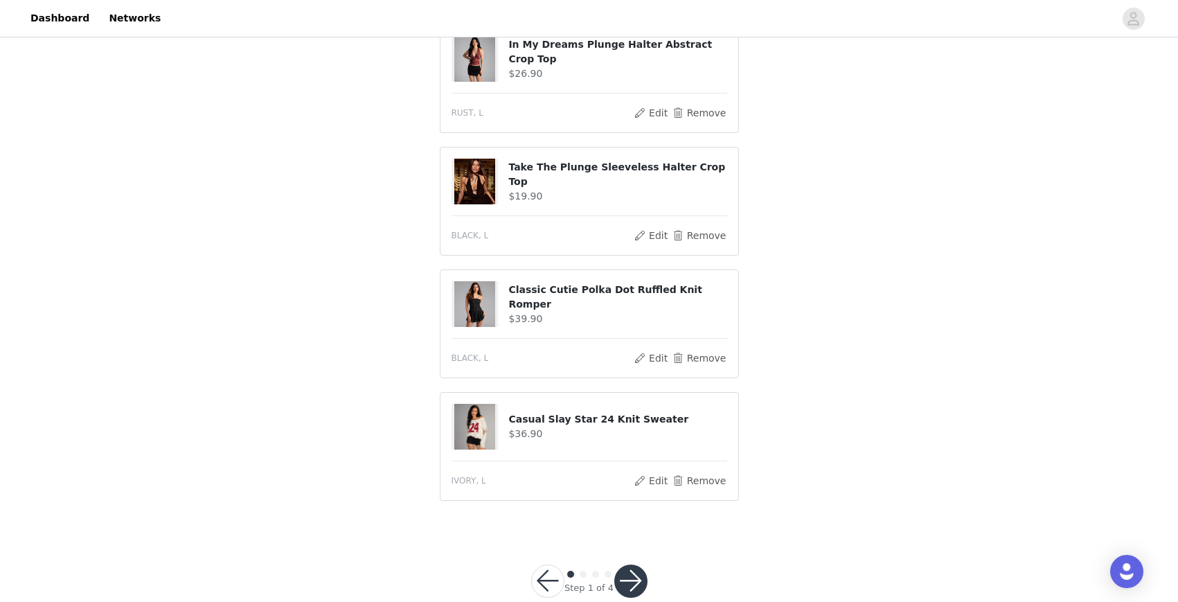
click at [622, 565] on button "button" at bounding box center [630, 581] width 33 height 33
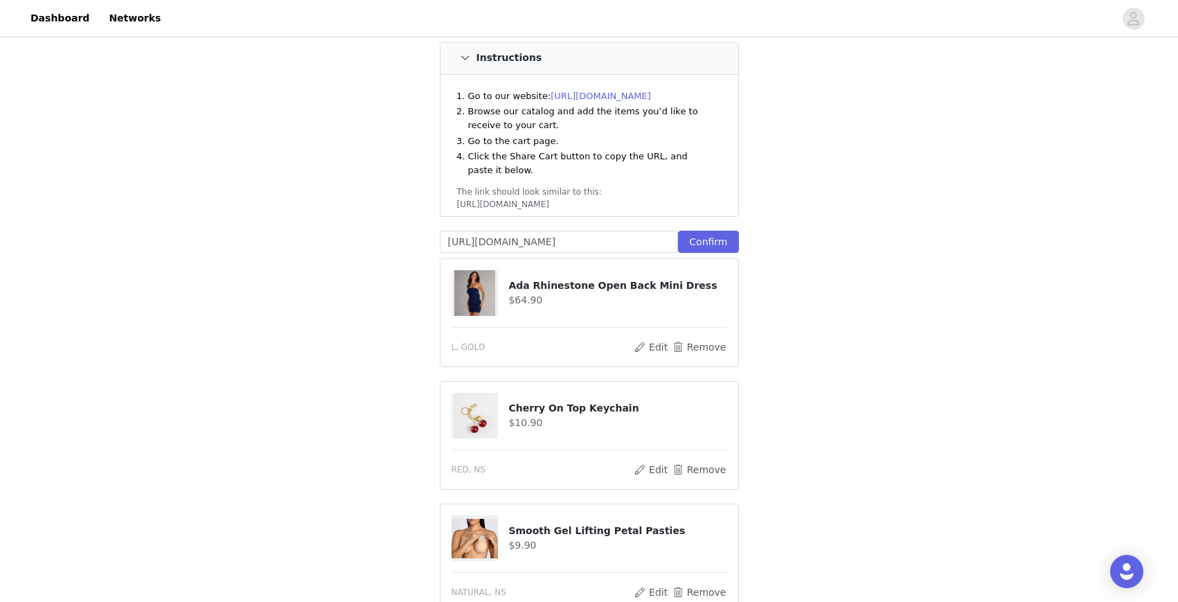
scroll to position [6, 0]
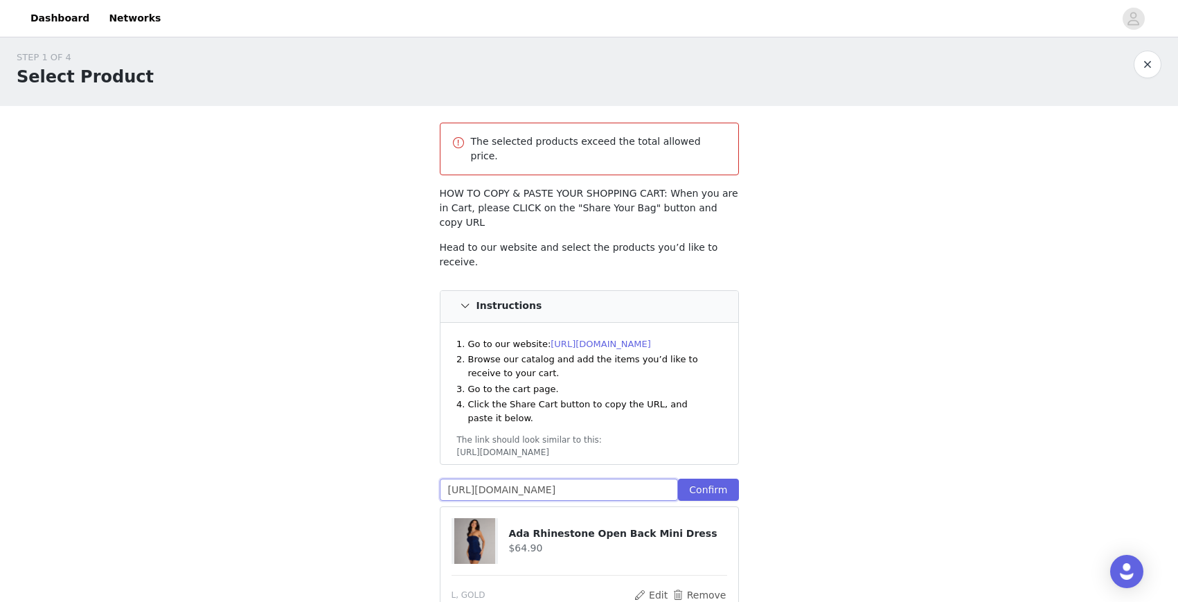
click at [540, 479] on input "[URL][DOMAIN_NAME]" at bounding box center [559, 490] width 239 height 22
paste input "text"
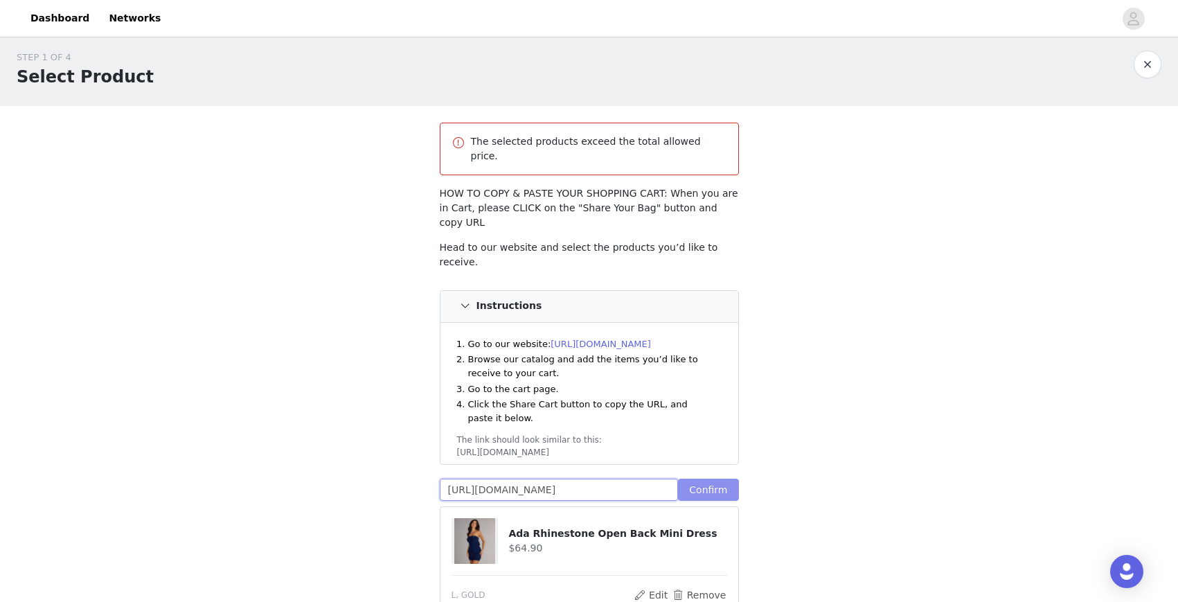
type input "[URL][DOMAIN_NAME]"
click at [713, 479] on button "Confirm" at bounding box center [708, 490] width 60 height 22
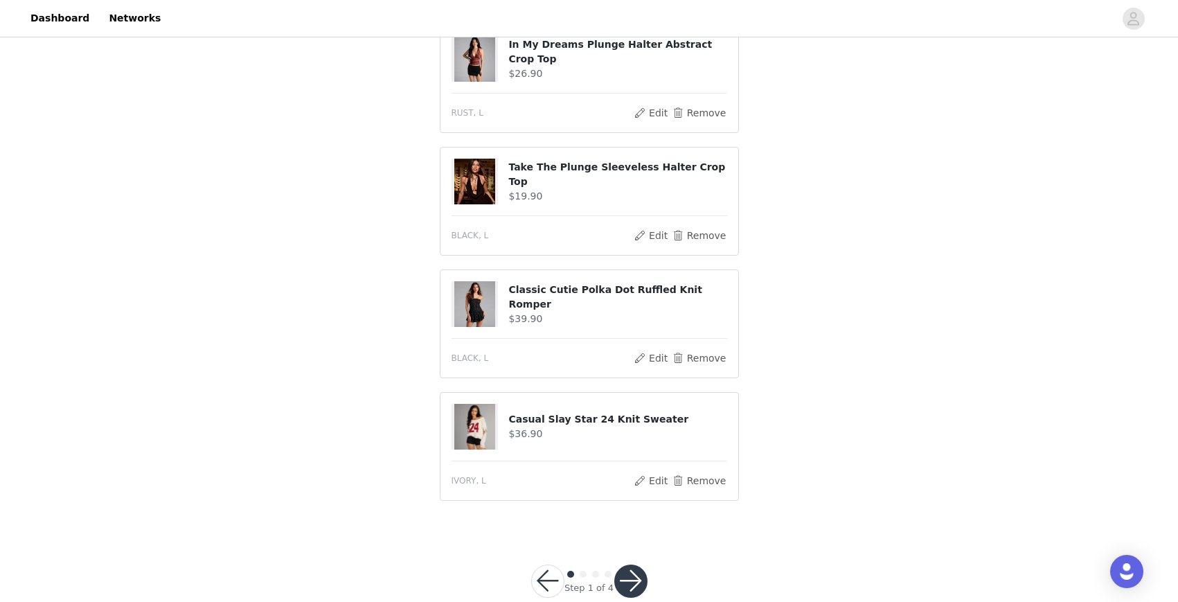
click at [632, 565] on button "button" at bounding box center [630, 581] width 33 height 33
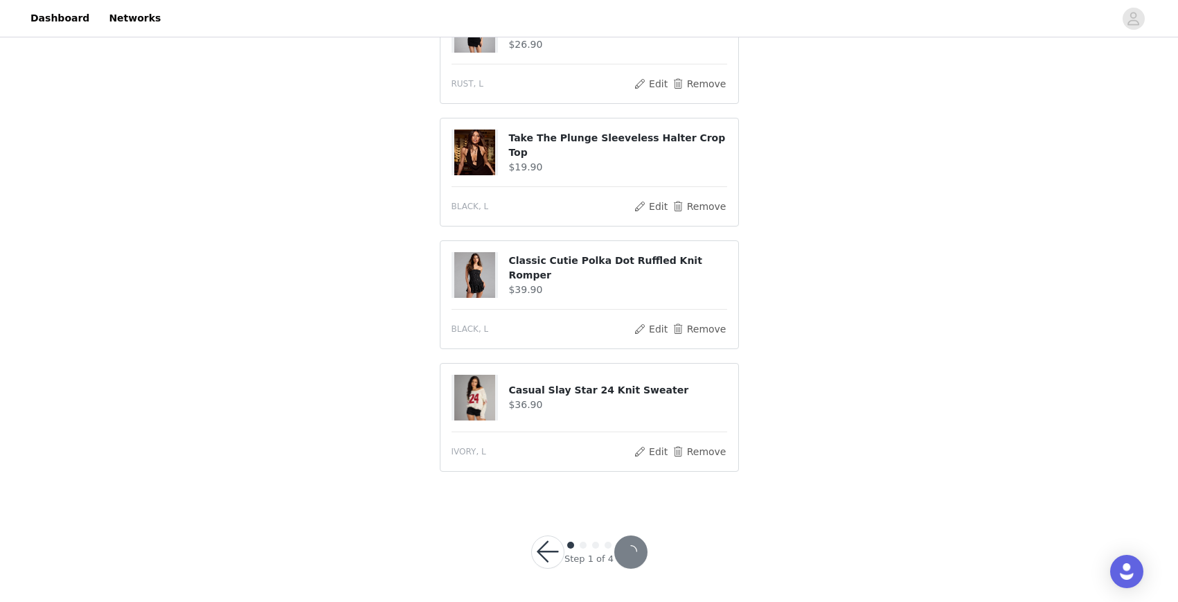
scroll to position [682, 0]
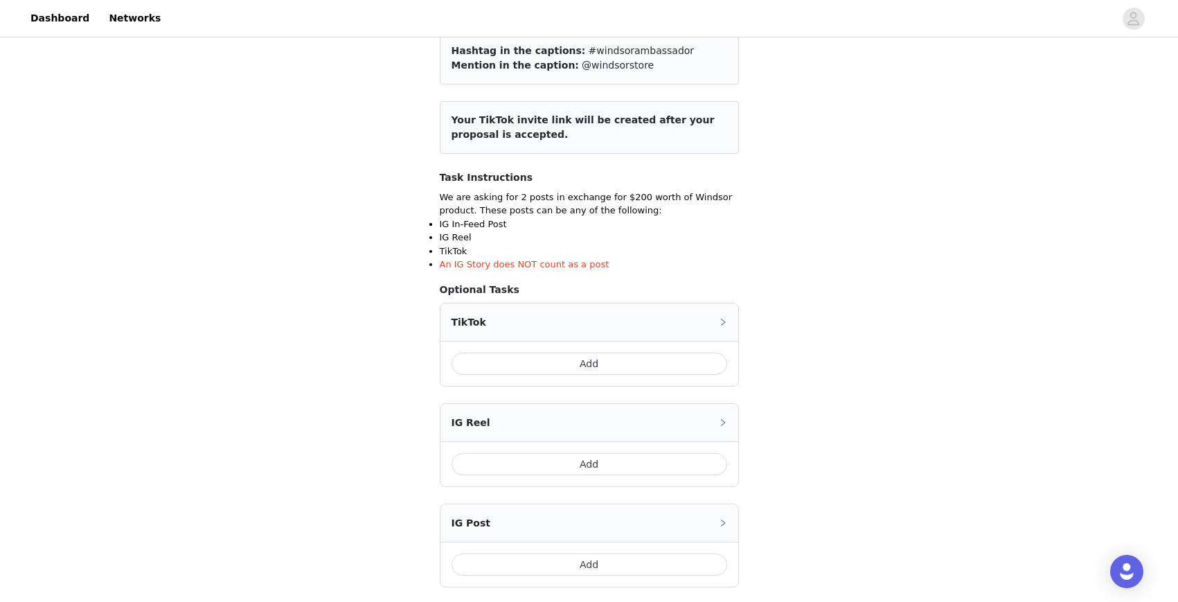
scroll to position [118, 0]
click at [662, 359] on button "Add" at bounding box center [590, 363] width 276 height 22
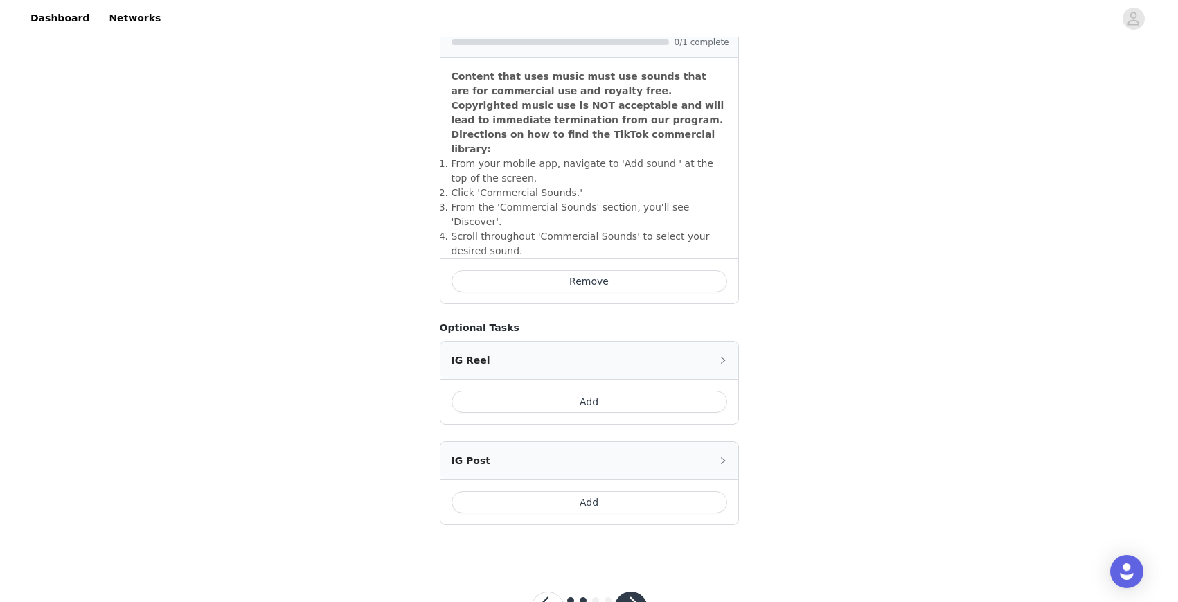
scroll to position [441, 0]
click at [583, 490] on button "Add" at bounding box center [590, 501] width 276 height 22
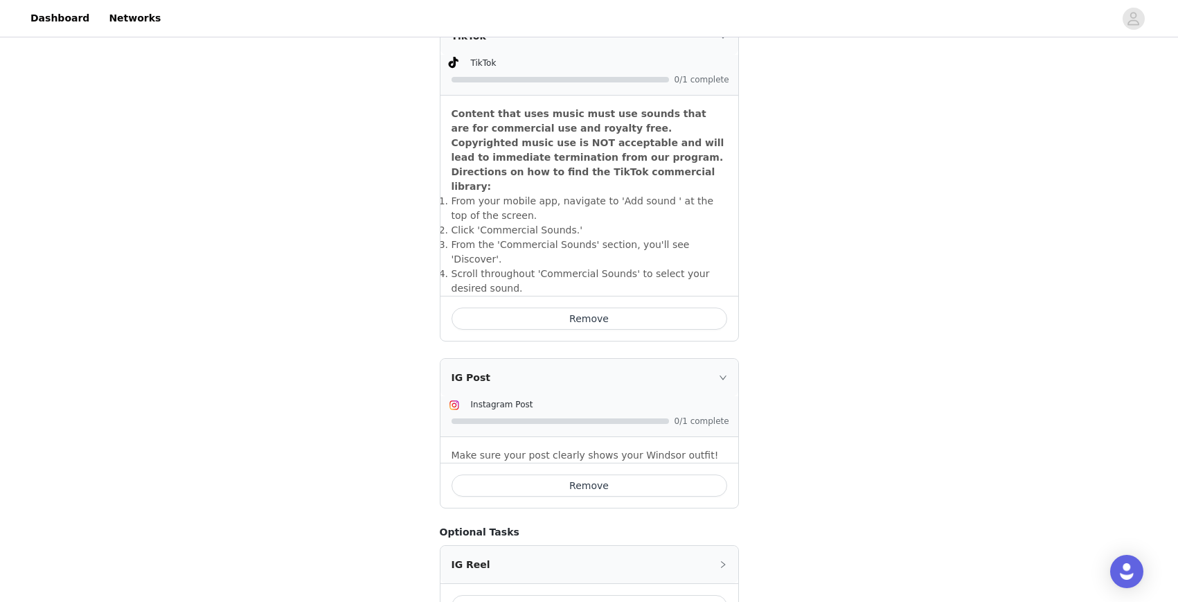
scroll to position [533, 0]
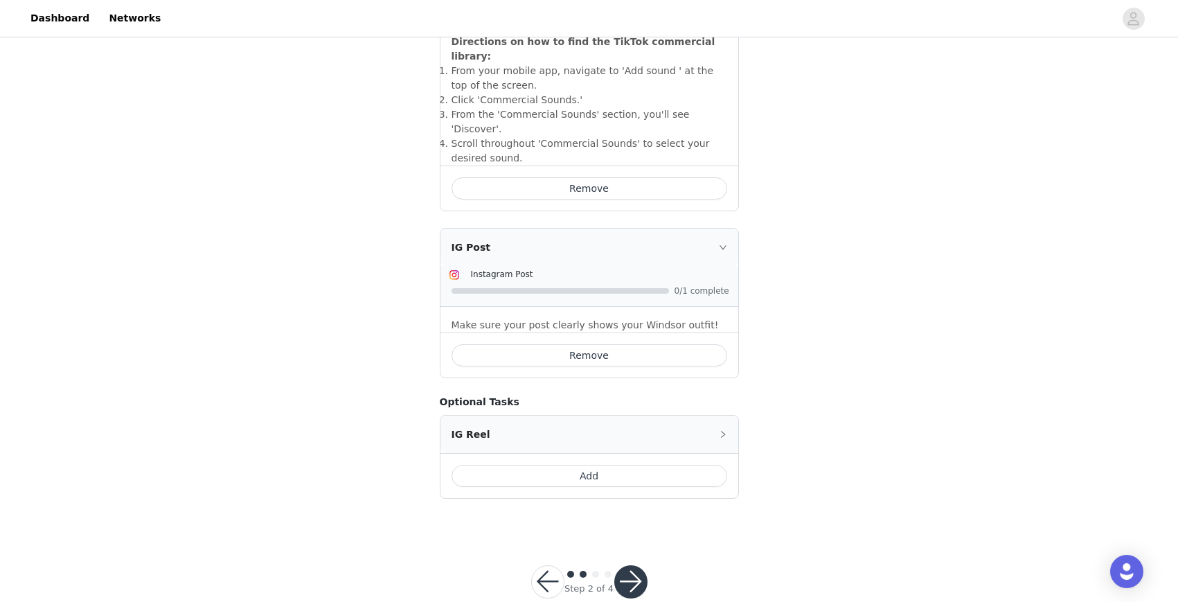
click at [625, 565] on button "button" at bounding box center [630, 581] width 33 height 33
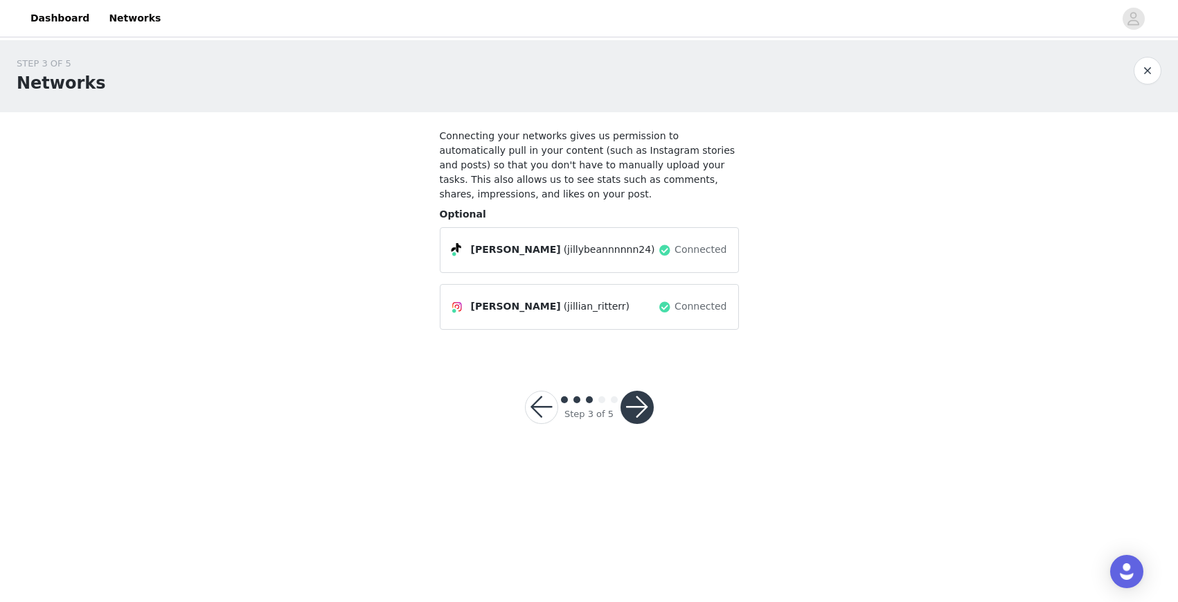
click at [628, 404] on button "button" at bounding box center [637, 407] width 33 height 33
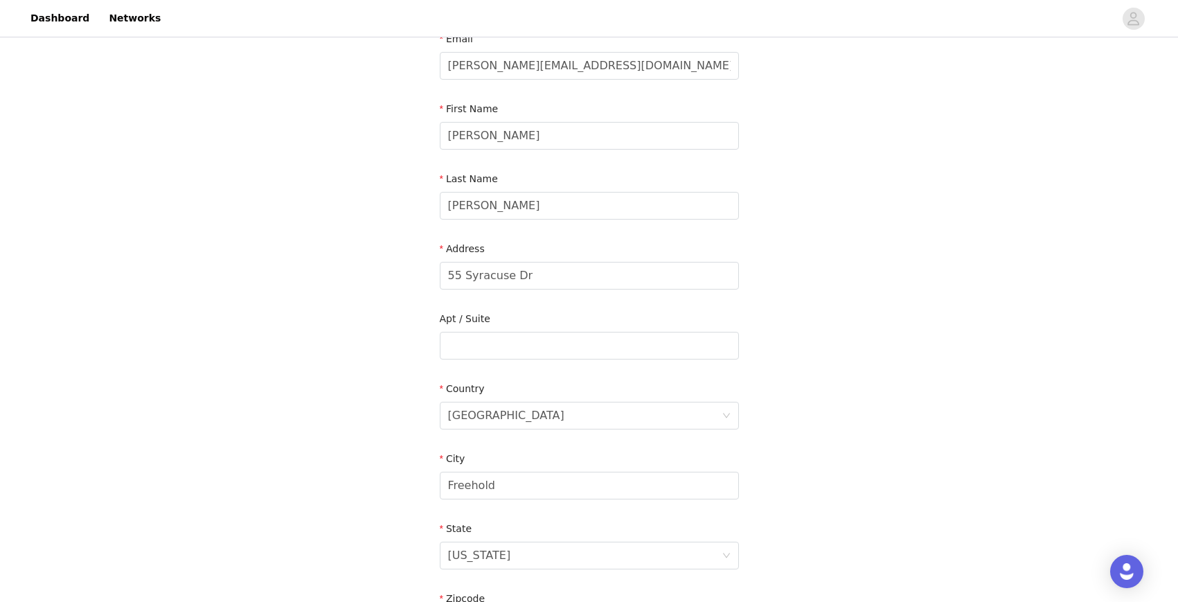
scroll to position [104, 0]
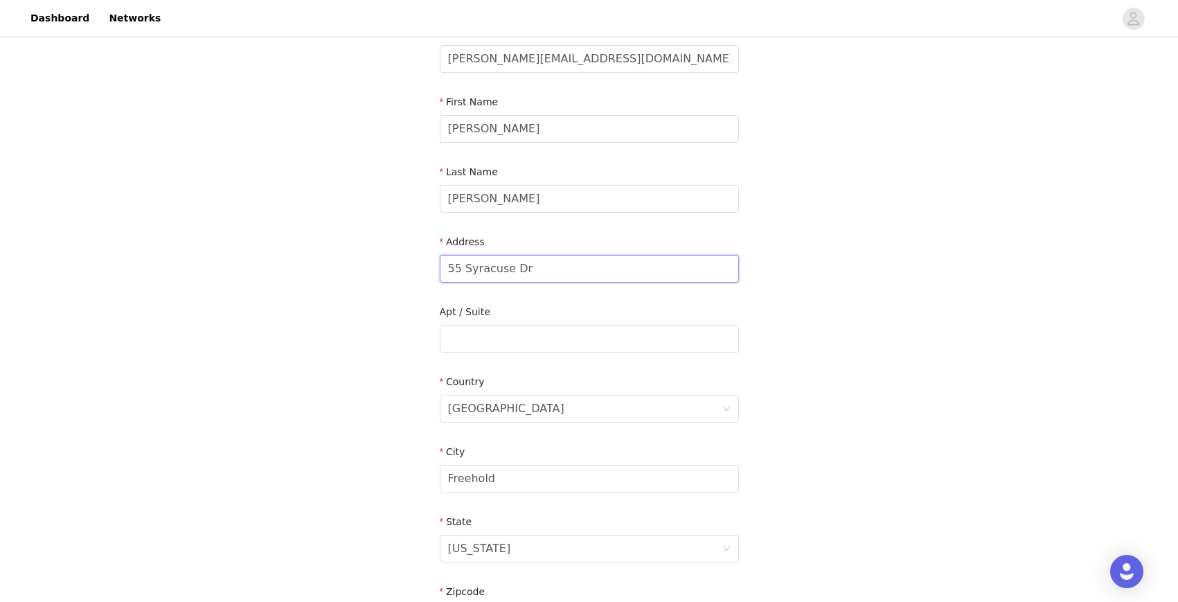
drag, startPoint x: 543, startPoint y: 267, endPoint x: 339, endPoint y: 254, distance: 204.8
click at [339, 254] on div "STEP 4 OF 5 Shipping Information Email [PERSON_NAME][EMAIL_ADDRESS][DOMAIN_NAME…" at bounding box center [589, 338] width 1178 height 805
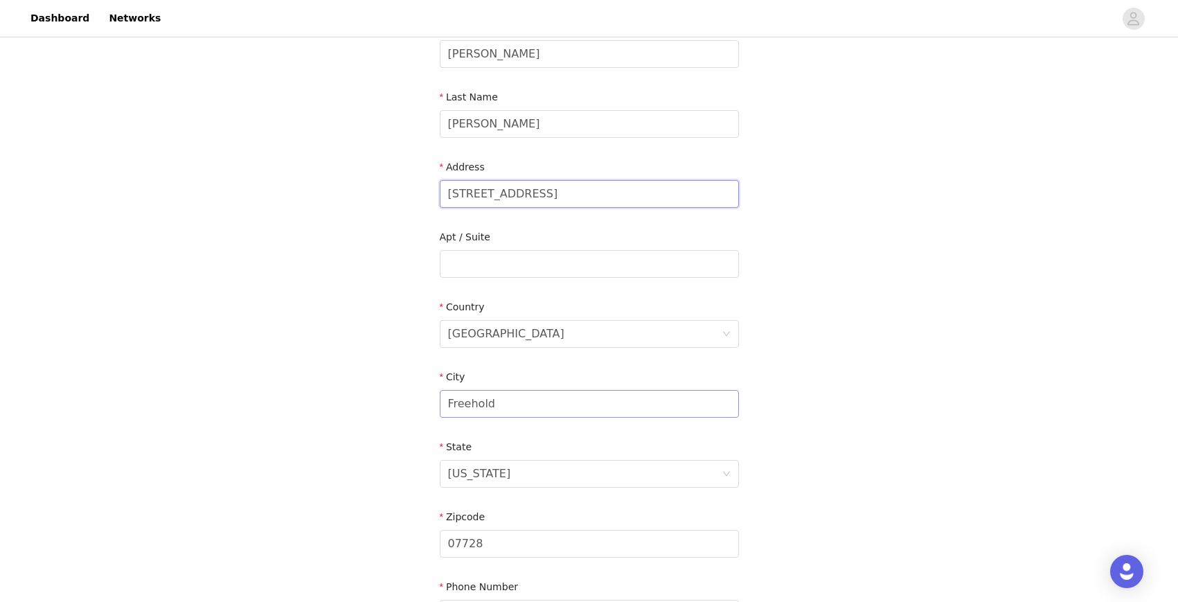
type input "[STREET_ADDRESS]"
click at [520, 408] on input "Freehold" at bounding box center [589, 404] width 299 height 28
type input "F"
type input "Tuscaloosa"
click at [892, 411] on div "STEP 4 OF 5 Shipping Information Email [PERSON_NAME][EMAIL_ADDRESS][DOMAIN_NAME…" at bounding box center [589, 263] width 1178 height 805
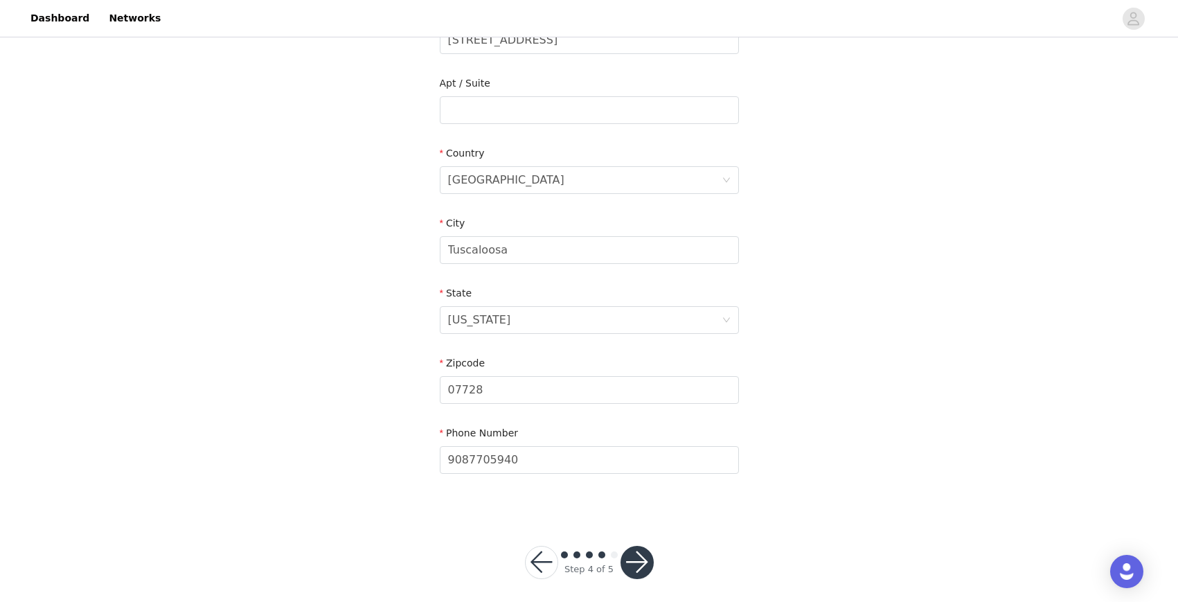
scroll to position [335, 0]
click at [729, 314] on icon "icon: down" at bounding box center [726, 317] width 8 height 8
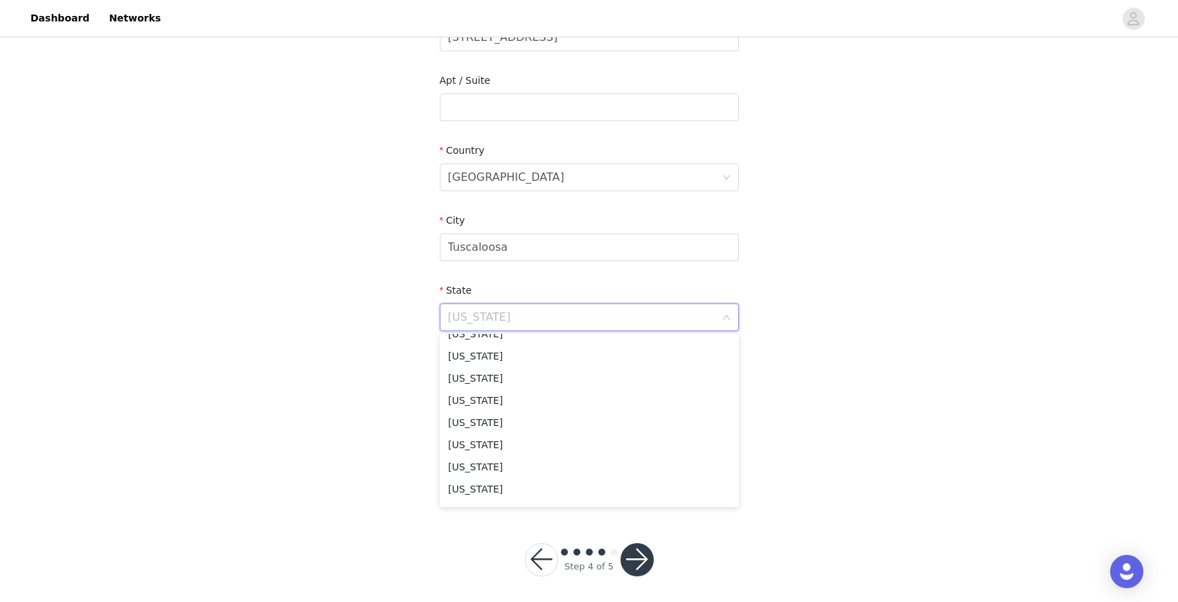
scroll to position [0, 0]
click at [597, 345] on li "[US_STATE]" at bounding box center [589, 348] width 299 height 22
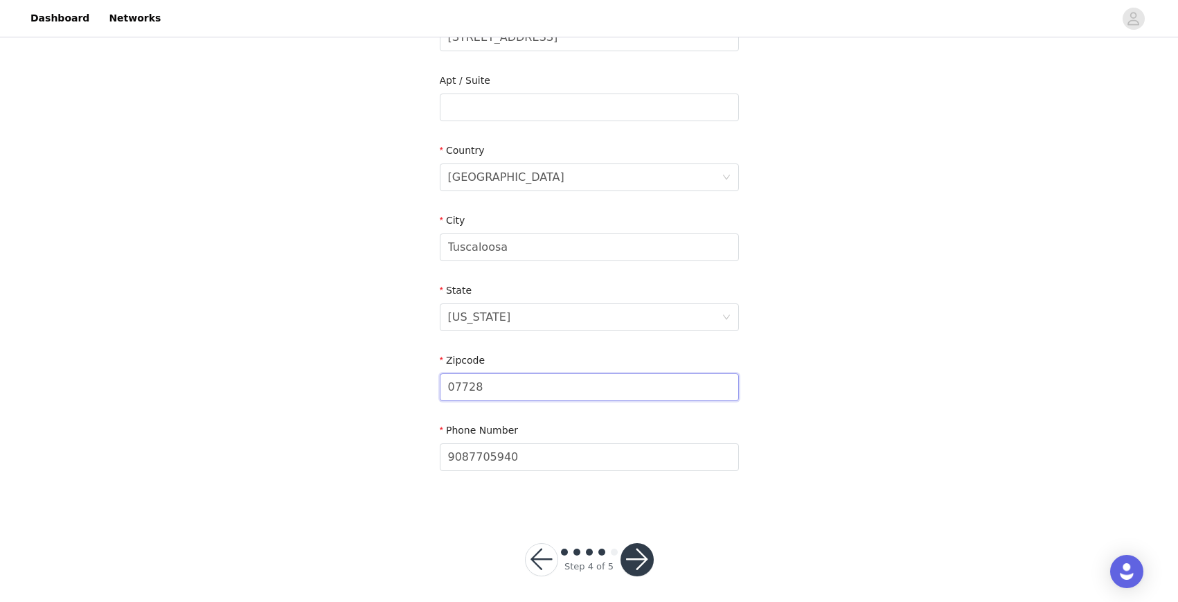
click at [548, 383] on input "07728" at bounding box center [589, 387] width 299 height 28
type input "0"
type input "35401"
click at [1085, 341] on div "STEP 4 OF 5 Shipping Information Email [PERSON_NAME][EMAIL_ADDRESS][DOMAIN_NAME…" at bounding box center [589, 107] width 1178 height 805
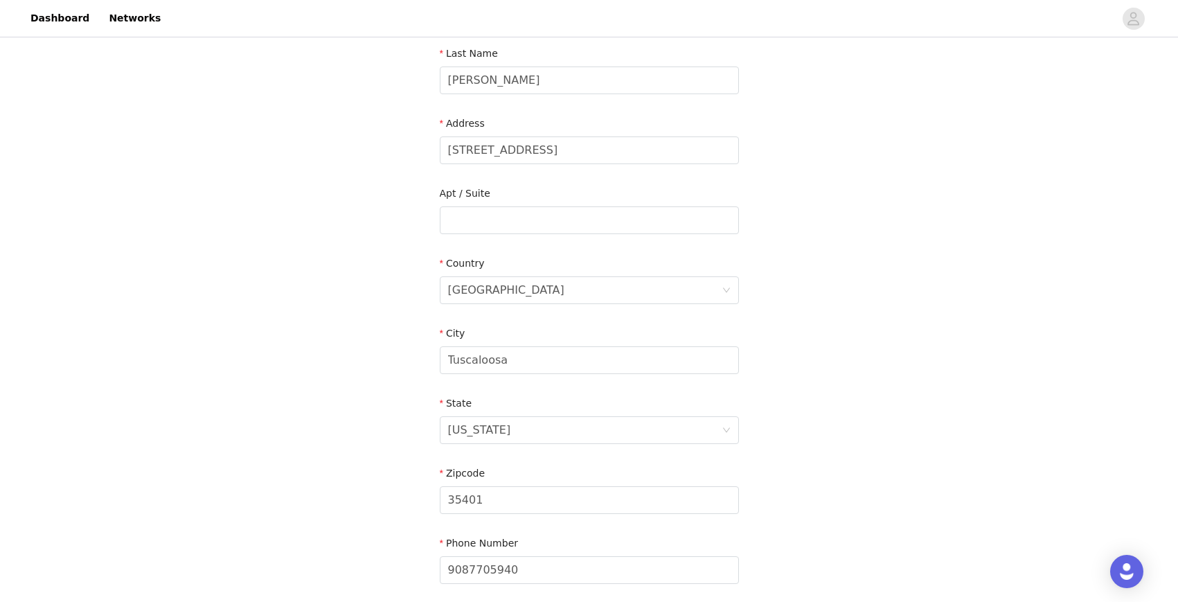
scroll to position [342, 0]
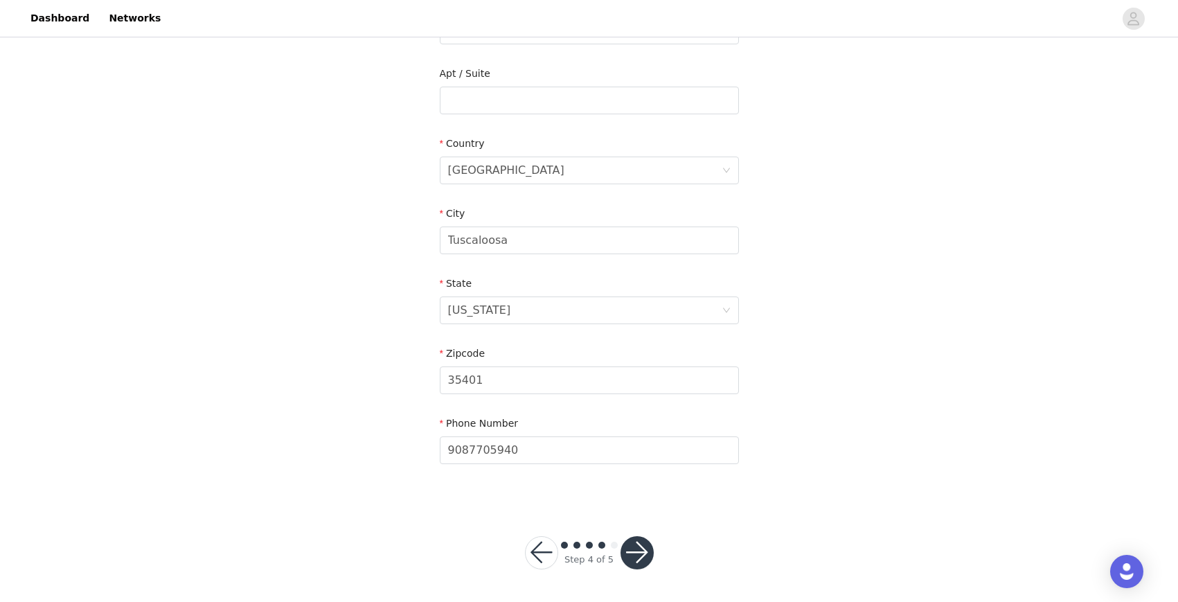
click at [639, 552] on button "button" at bounding box center [637, 552] width 33 height 33
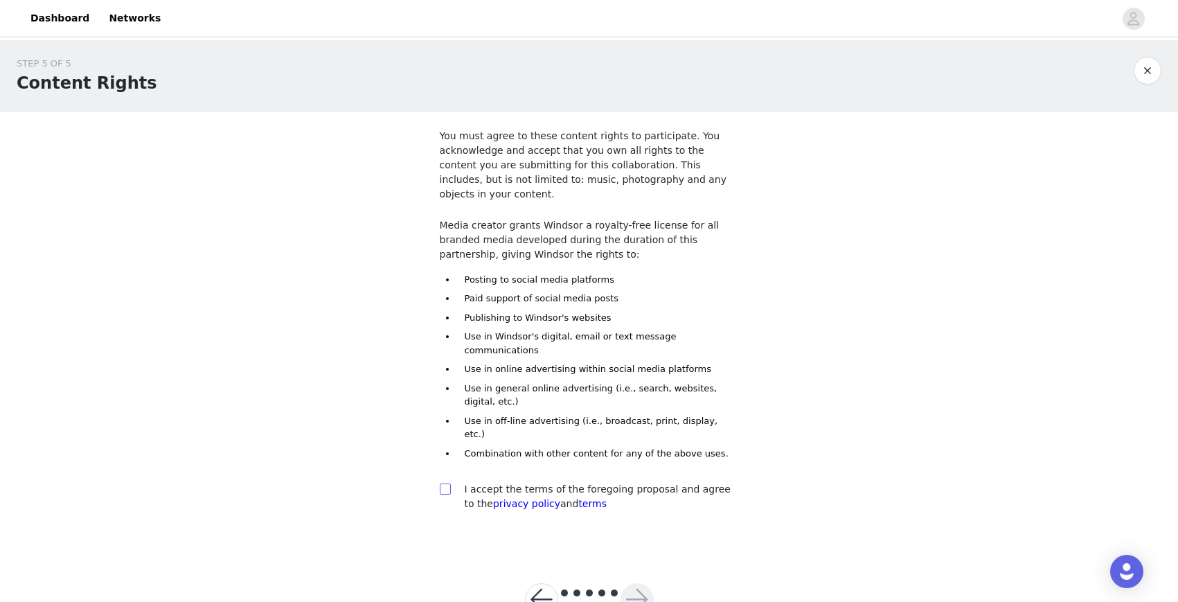
click at [442, 483] on input "checkbox" at bounding box center [445, 488] width 10 height 10
checkbox input "true"
click at [634, 583] on button "button" at bounding box center [637, 599] width 33 height 33
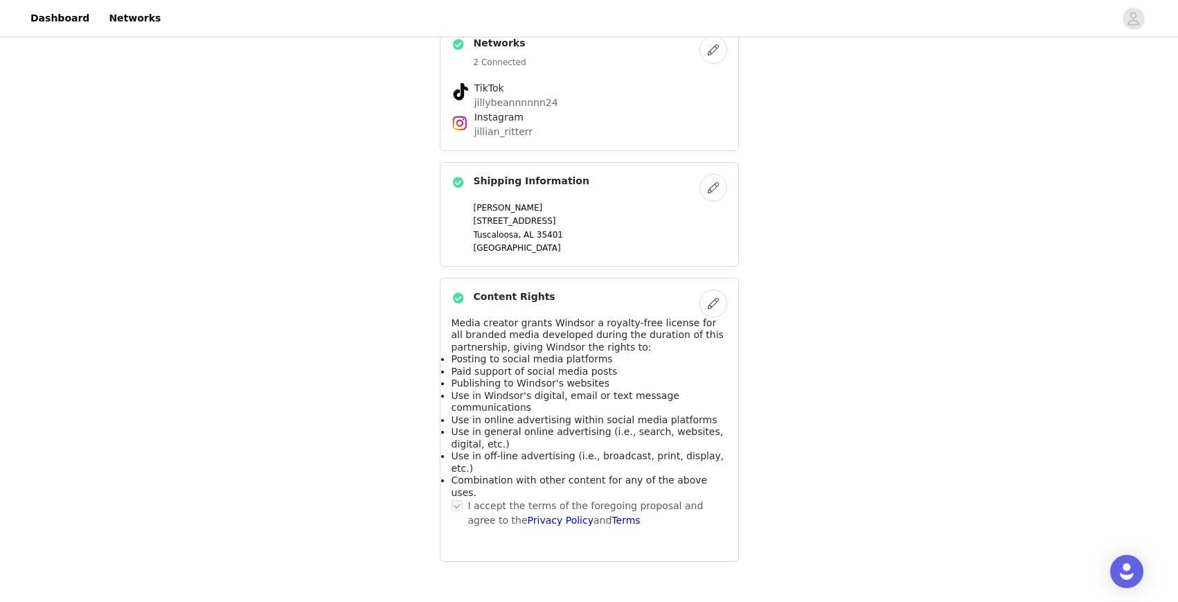
scroll to position [840, 0]
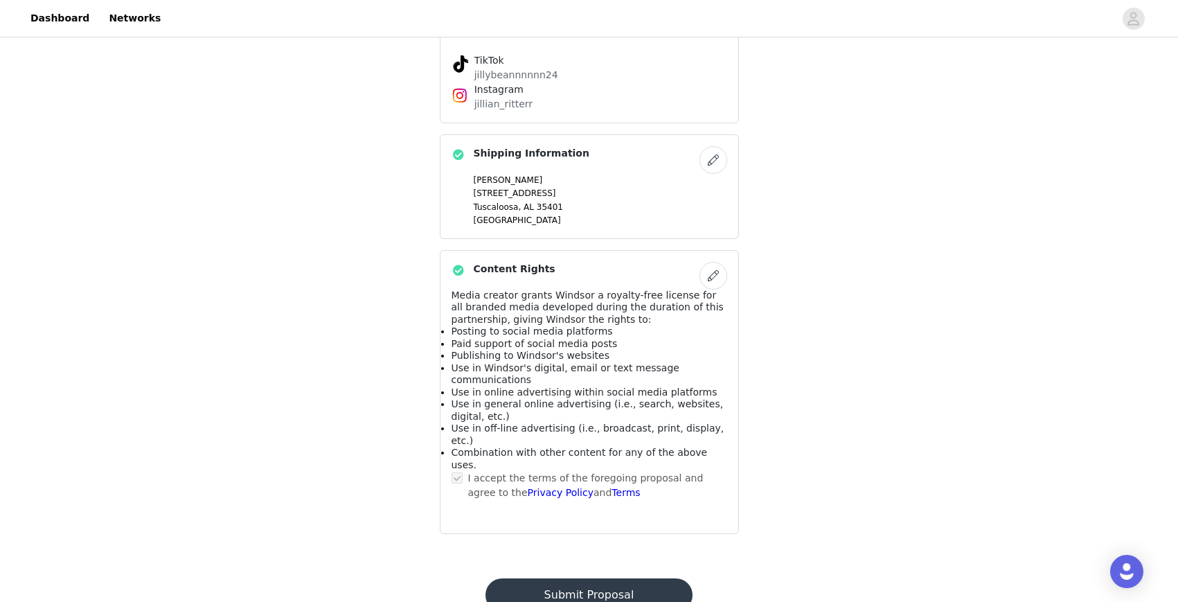
click at [586, 578] on button "Submit Proposal" at bounding box center [589, 594] width 207 height 33
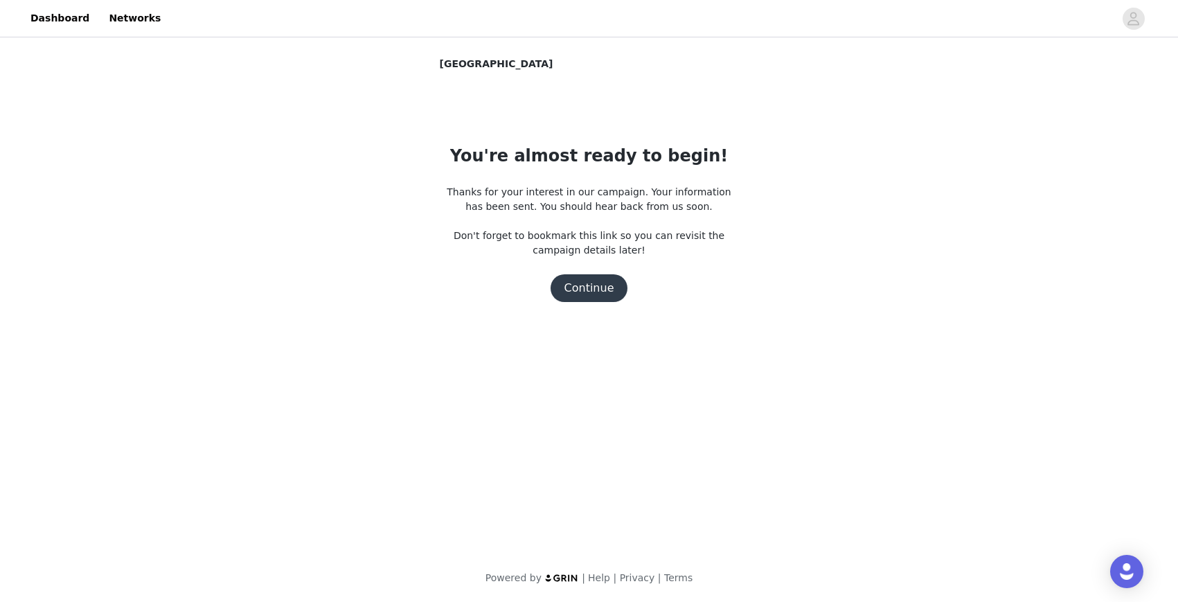
scroll to position [0, 0]
click at [612, 287] on button "Continue" at bounding box center [590, 288] width 78 height 28
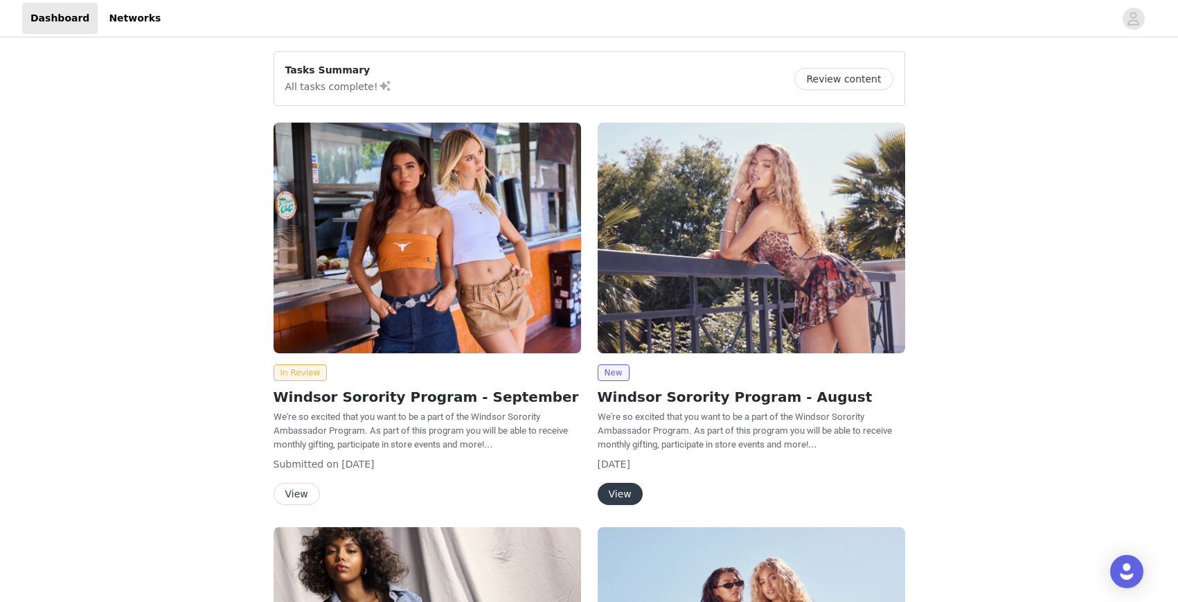
click at [633, 491] on button "View" at bounding box center [620, 494] width 45 height 22
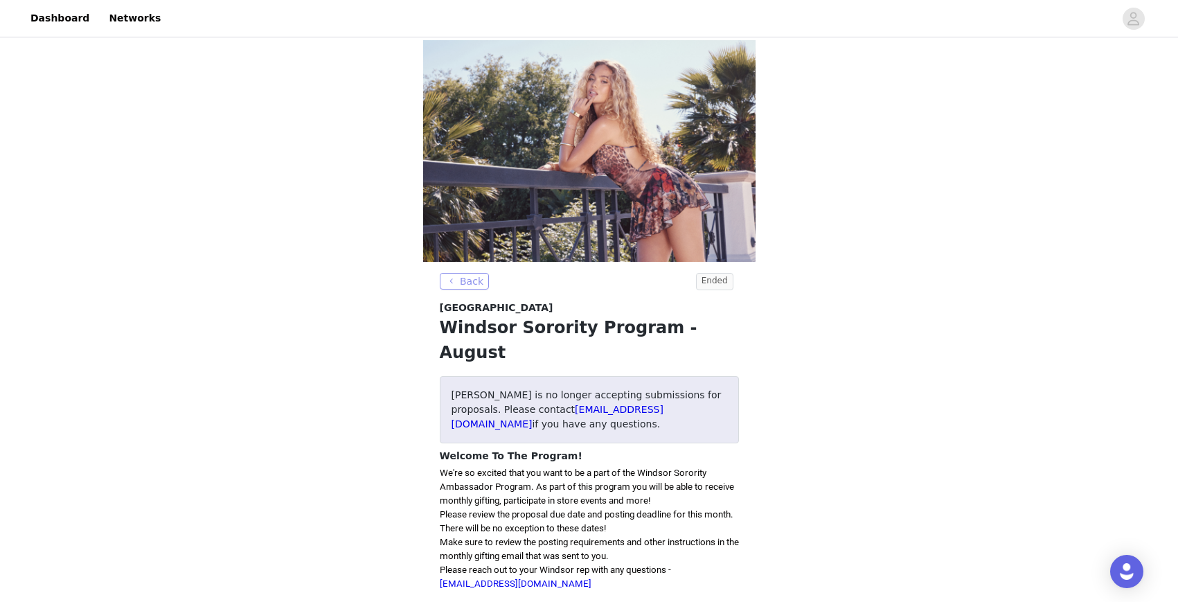
click at [465, 282] on button "Back" at bounding box center [465, 281] width 50 height 17
